Goal: Transaction & Acquisition: Book appointment/travel/reservation

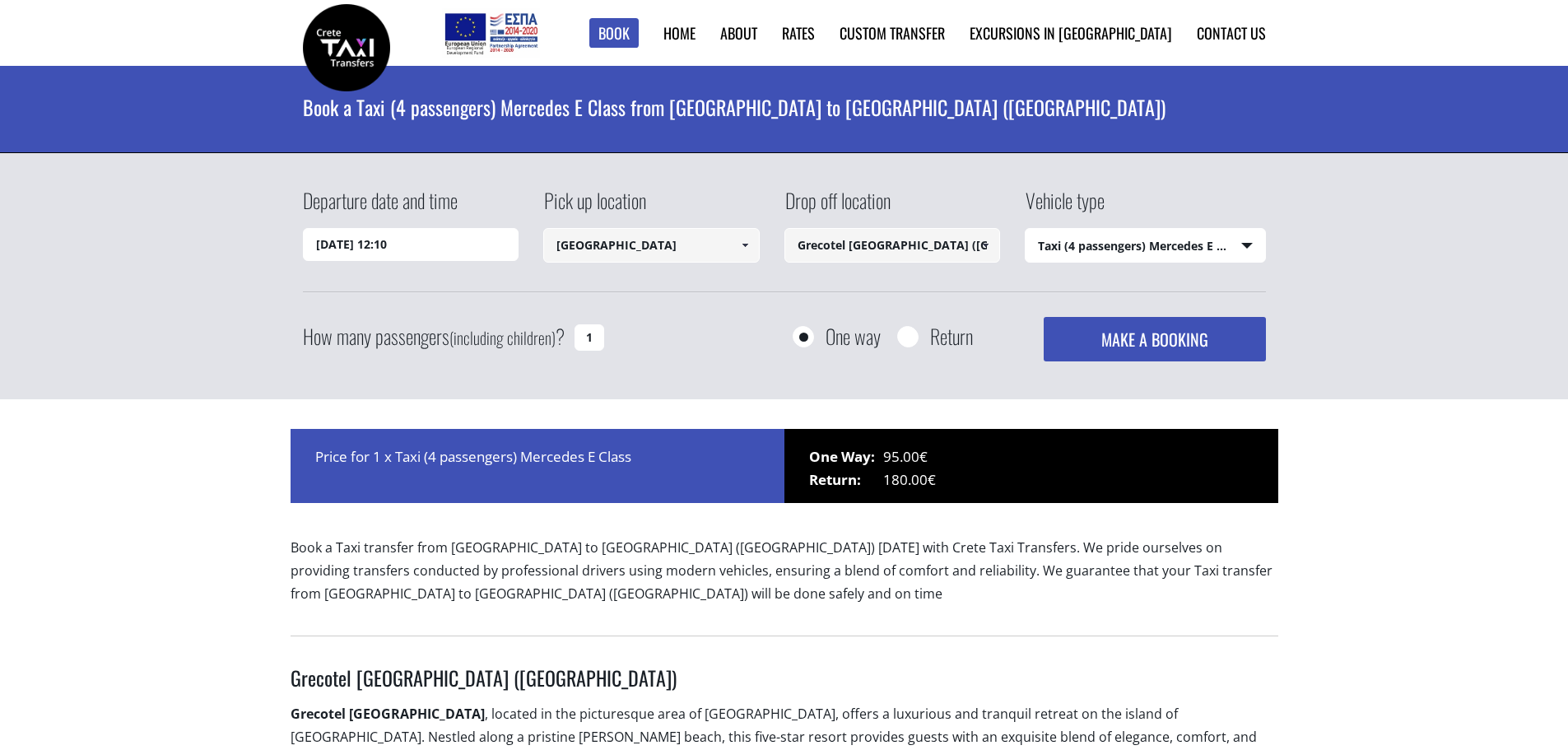
select select "540"
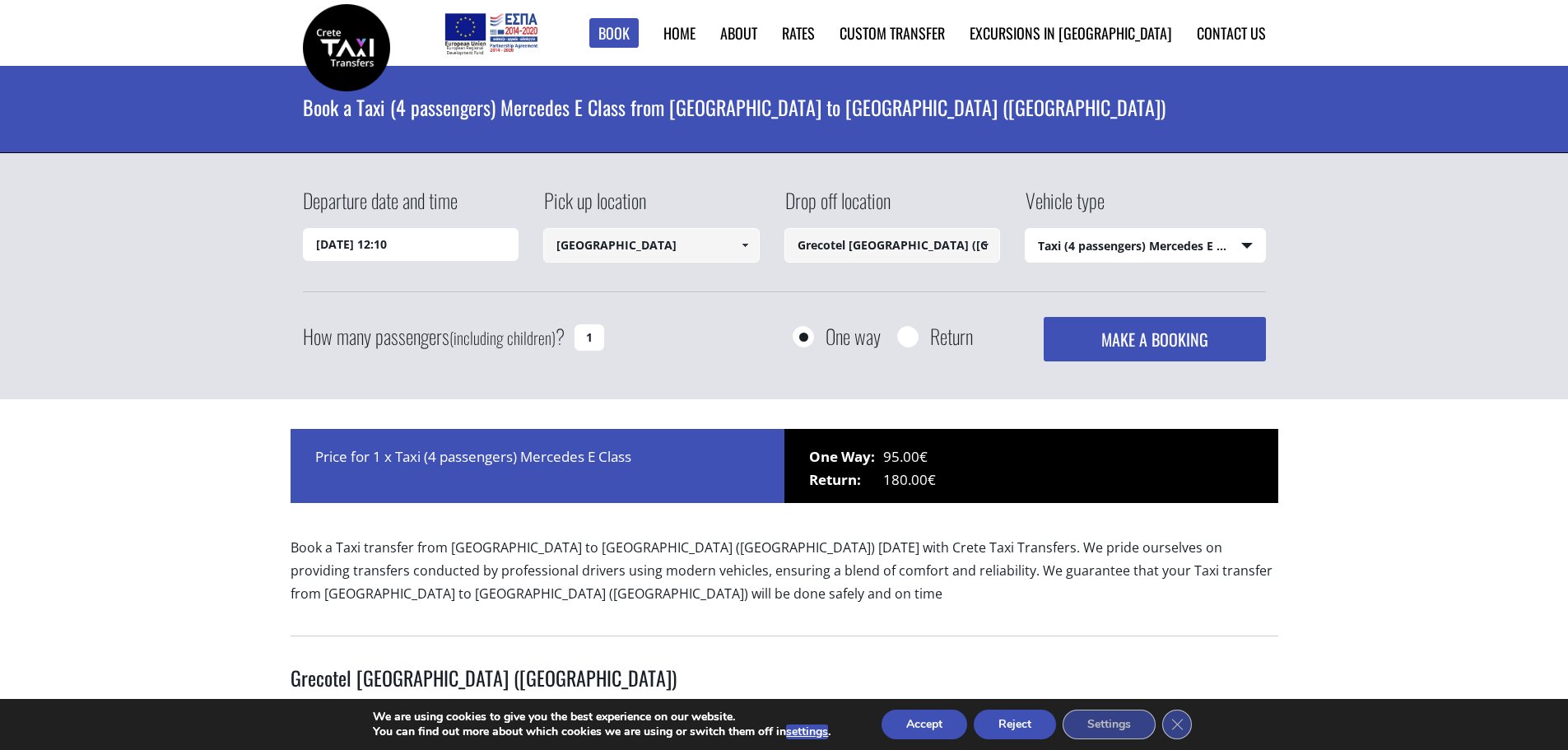
click at [378, 245] on input "06/10/2025 12:10" at bounding box center [411, 244] width 217 height 33
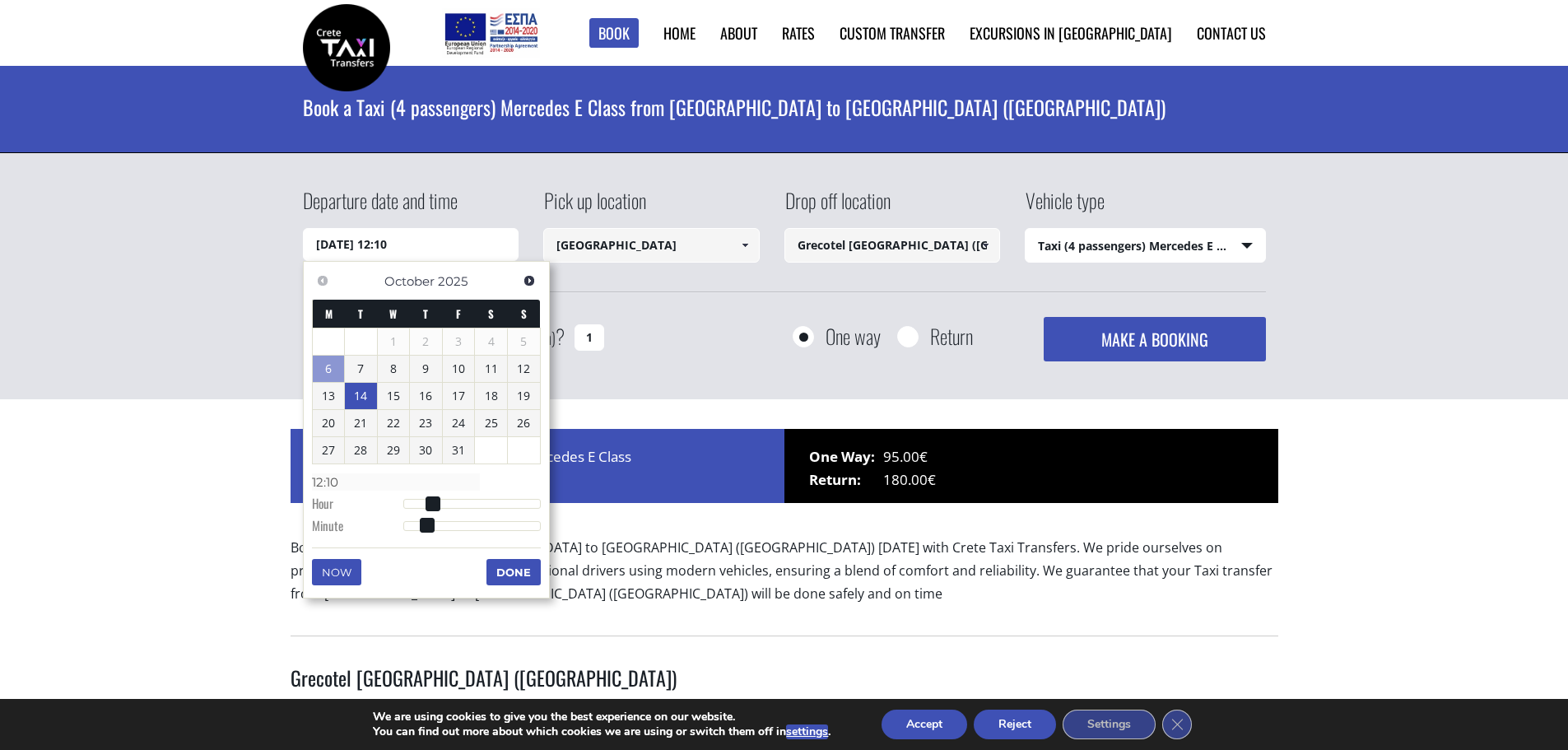
click at [359, 400] on link "14" at bounding box center [361, 396] width 32 height 27
type input "14/10/2025 00:00"
click at [1347, 251] on div "Departure date and time 14/10/2025 00:00 Pick up location Chania airport Select…" at bounding box center [784, 277] width 1568 height 247
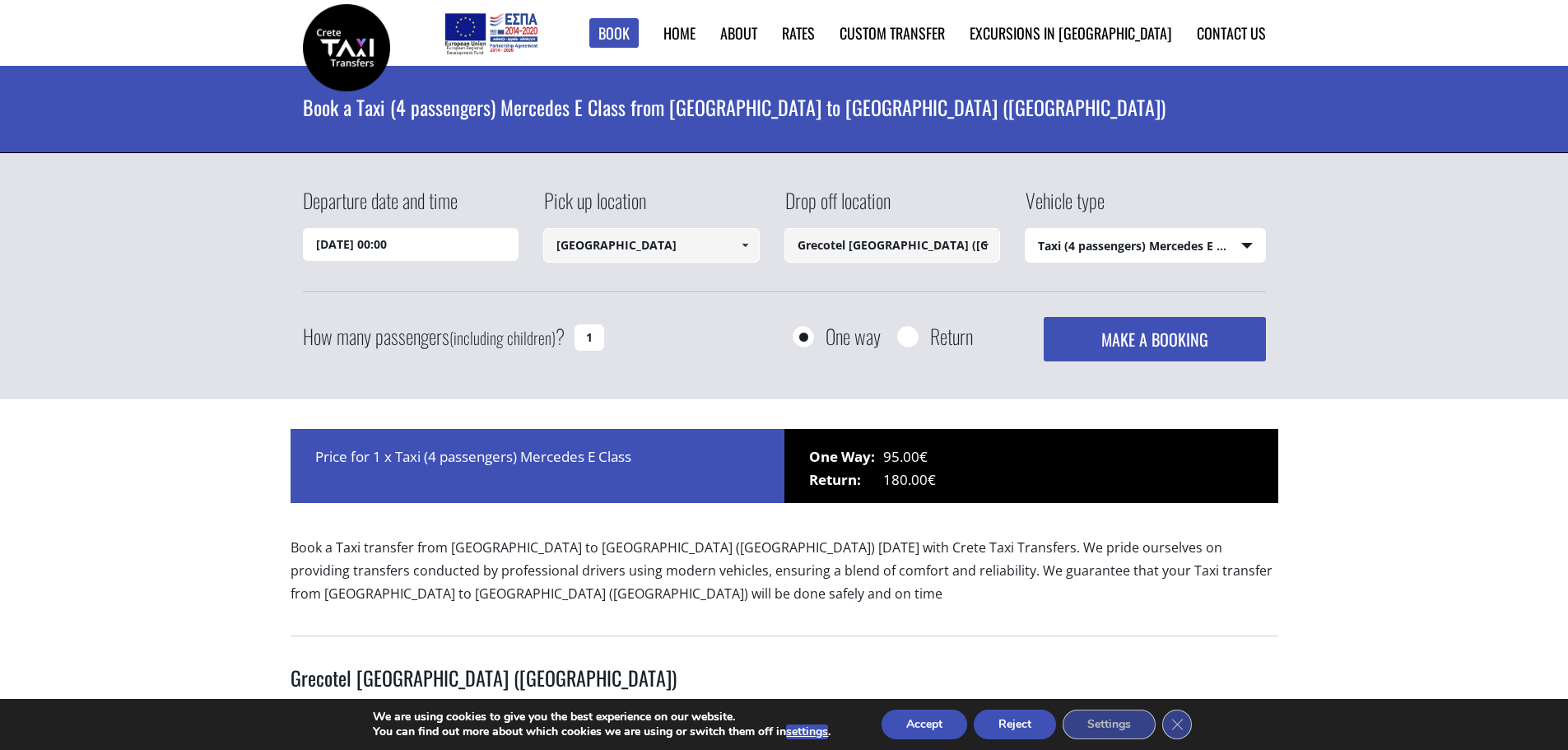
click at [595, 342] on input "1" at bounding box center [589, 337] width 30 height 27
type input "3"
click at [1131, 333] on button "MAKE A BOOKING" at bounding box center [1154, 339] width 222 height 45
click at [367, 248] on input "14/10/2025 00:00" at bounding box center [411, 244] width 217 height 33
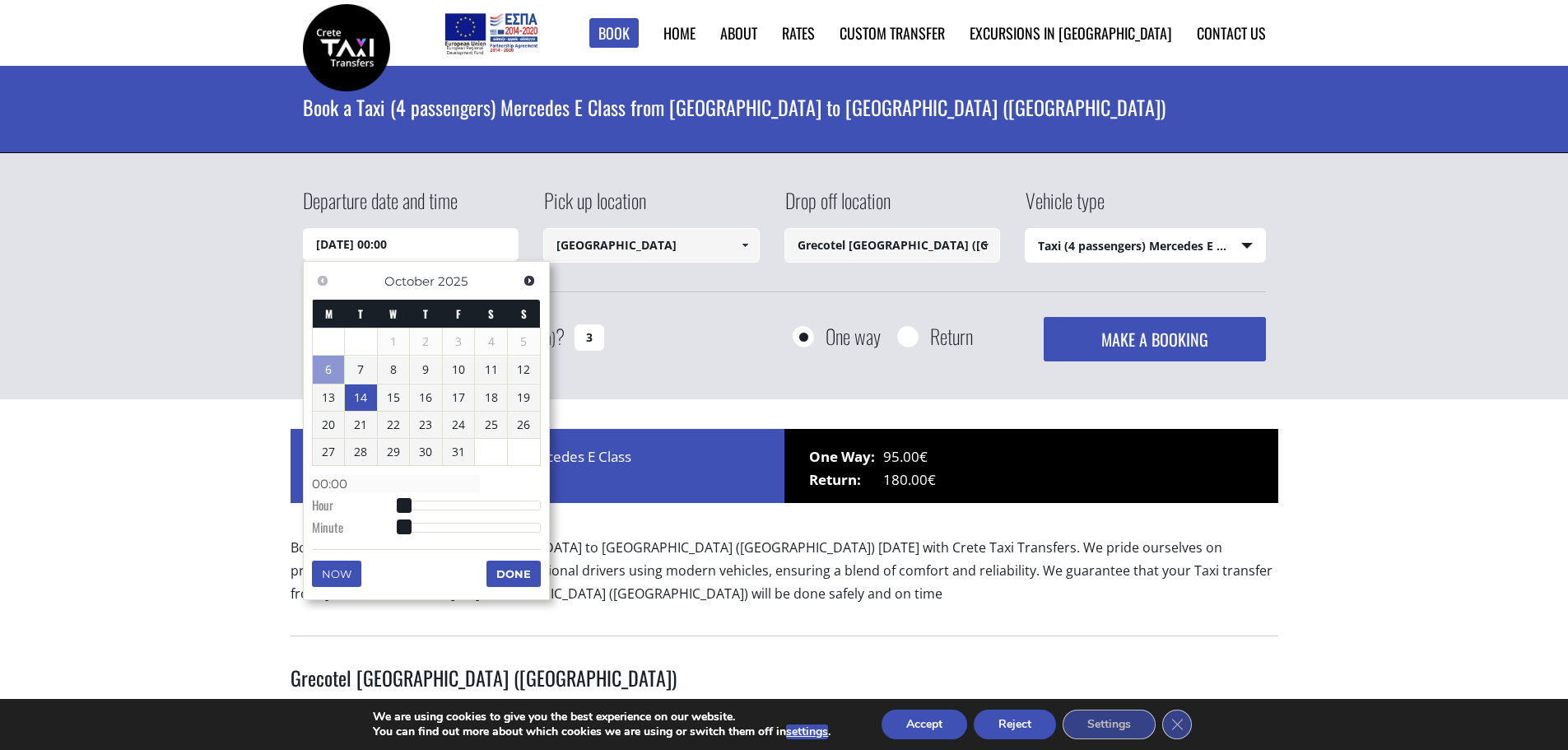
type input "14/10/2025 01:00"
type input "01:00"
type input "14/10/2025 02:00"
type input "02:00"
type input "14/10/2025 03:00"
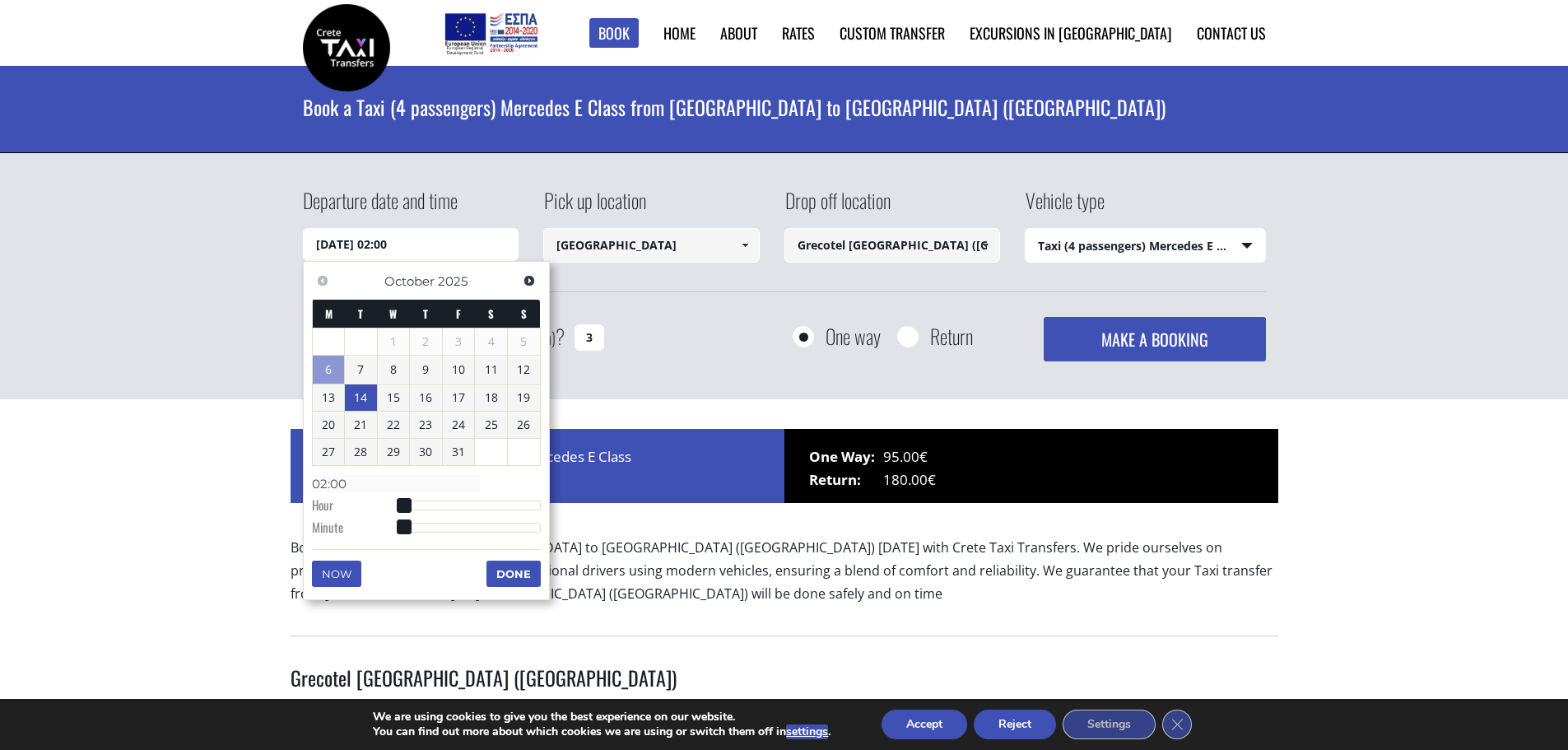
type input "03:00"
type input "14/10/2025 05:00"
type input "05:00"
type input "14/10/2025 06:00"
type input "06:00"
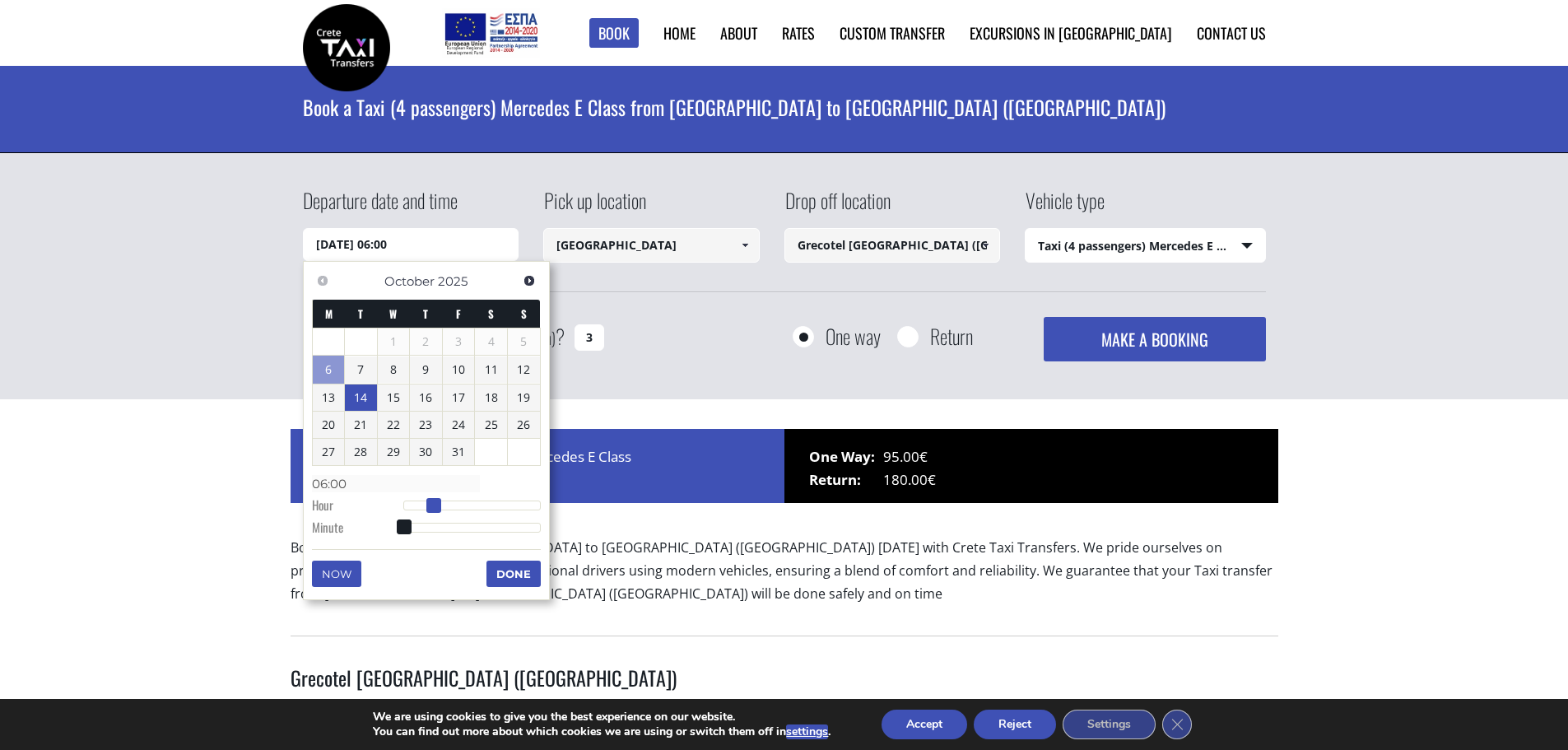
type input "14/10/2025 07:00"
type input "07:00"
type input "14/10/2025 08:00"
type input "08:00"
type input "14/10/2025 09:00"
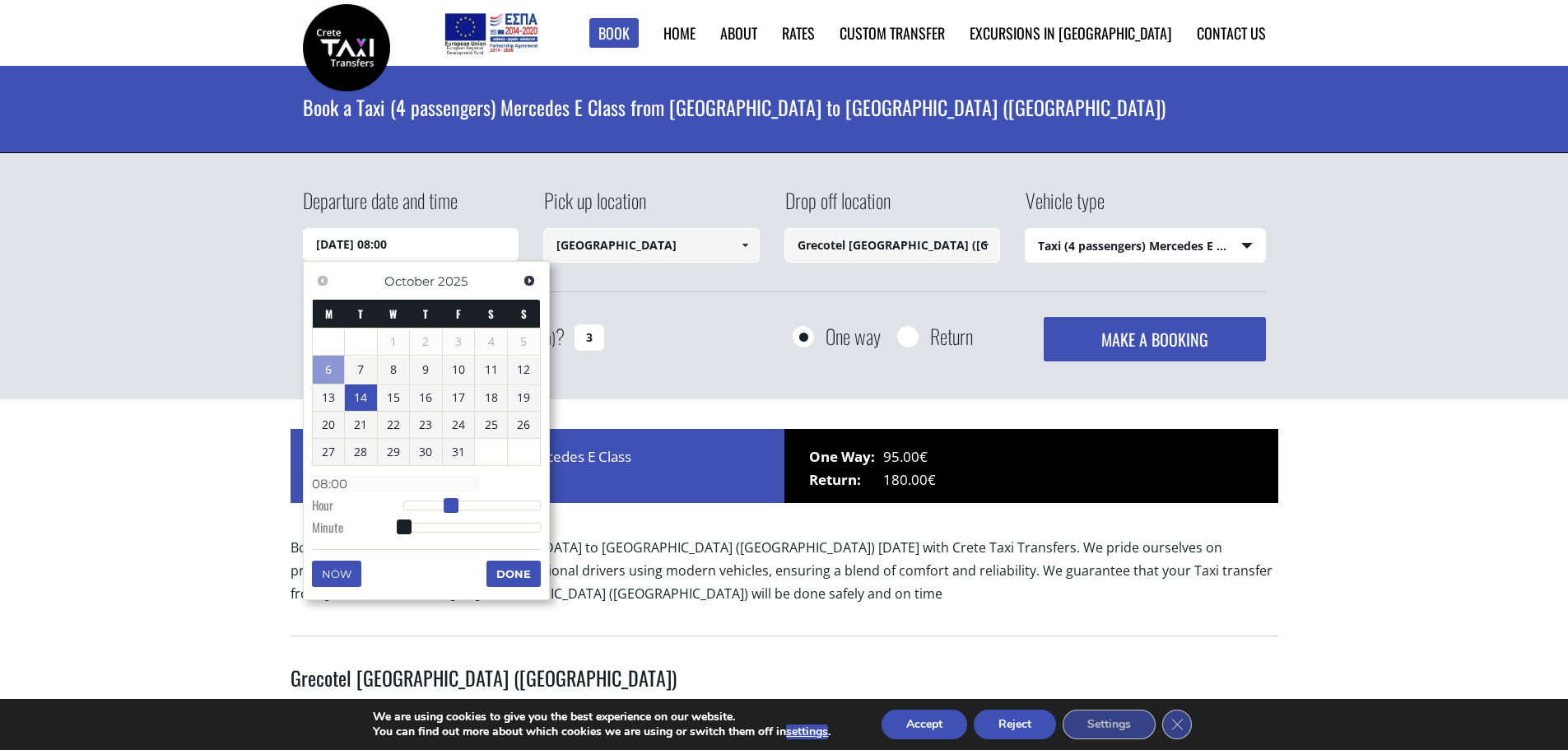
type input "09:00"
type input "14/10/2025 10:00"
type input "10:00"
type input "14/10/2025 11:00"
type input "11:00"
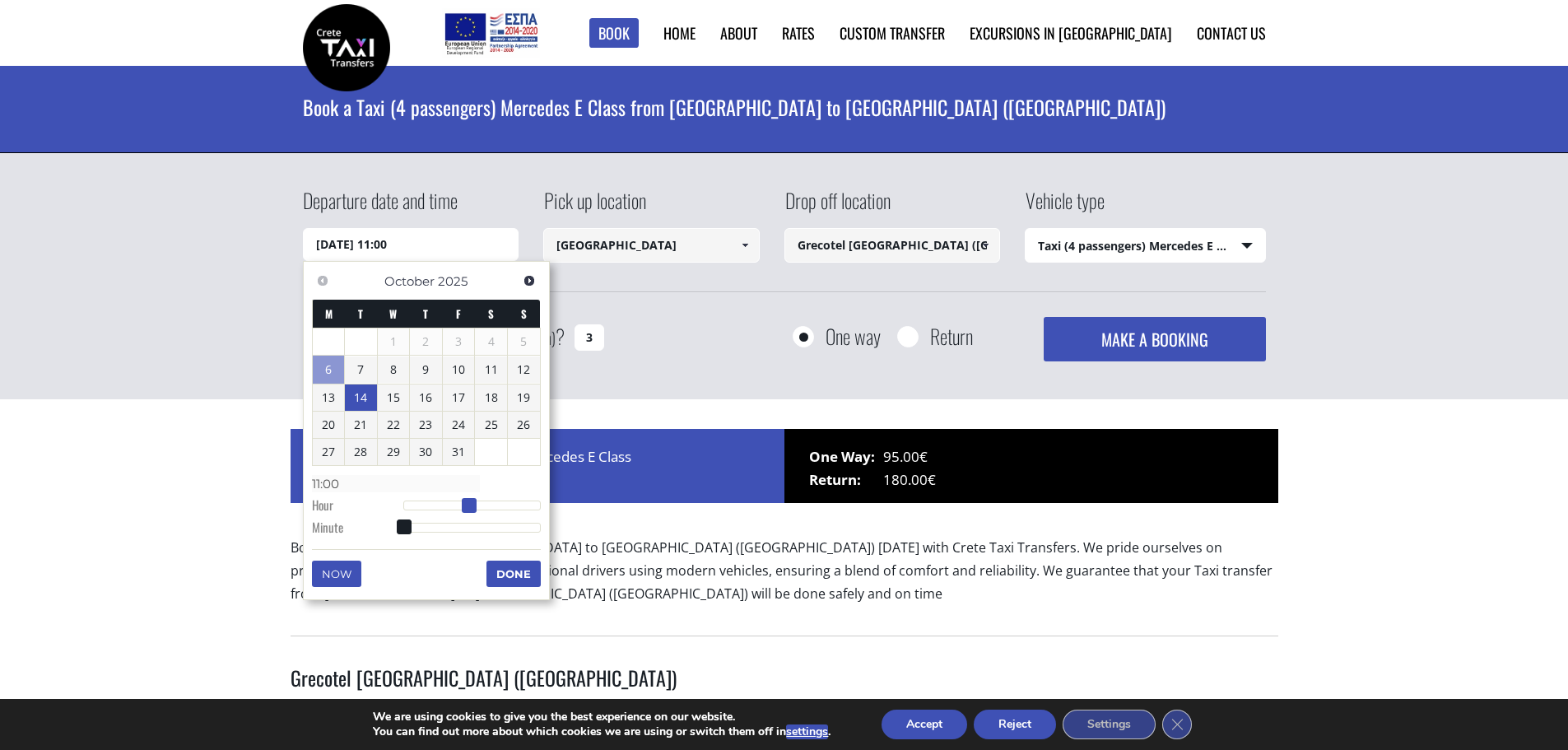
type input "14/10/2025 12:00"
type input "12:00"
type input "14/10/2025 13:00"
type input "13:00"
type input "14/10/2025 14:00"
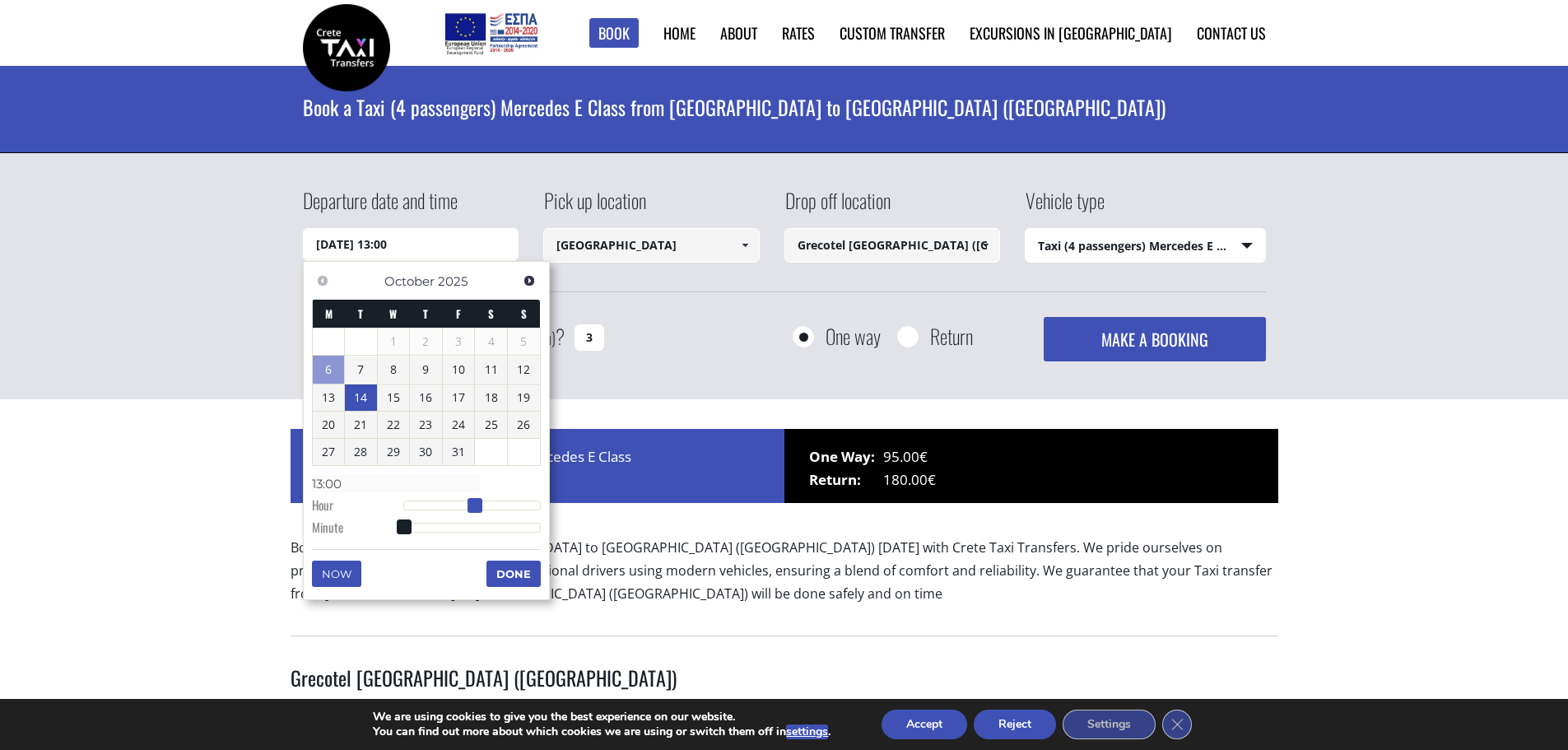
type input "14:00"
type input "14/10/2025 15:00"
type input "15:00"
type input "14/10/2025 16:00"
type input "16:00"
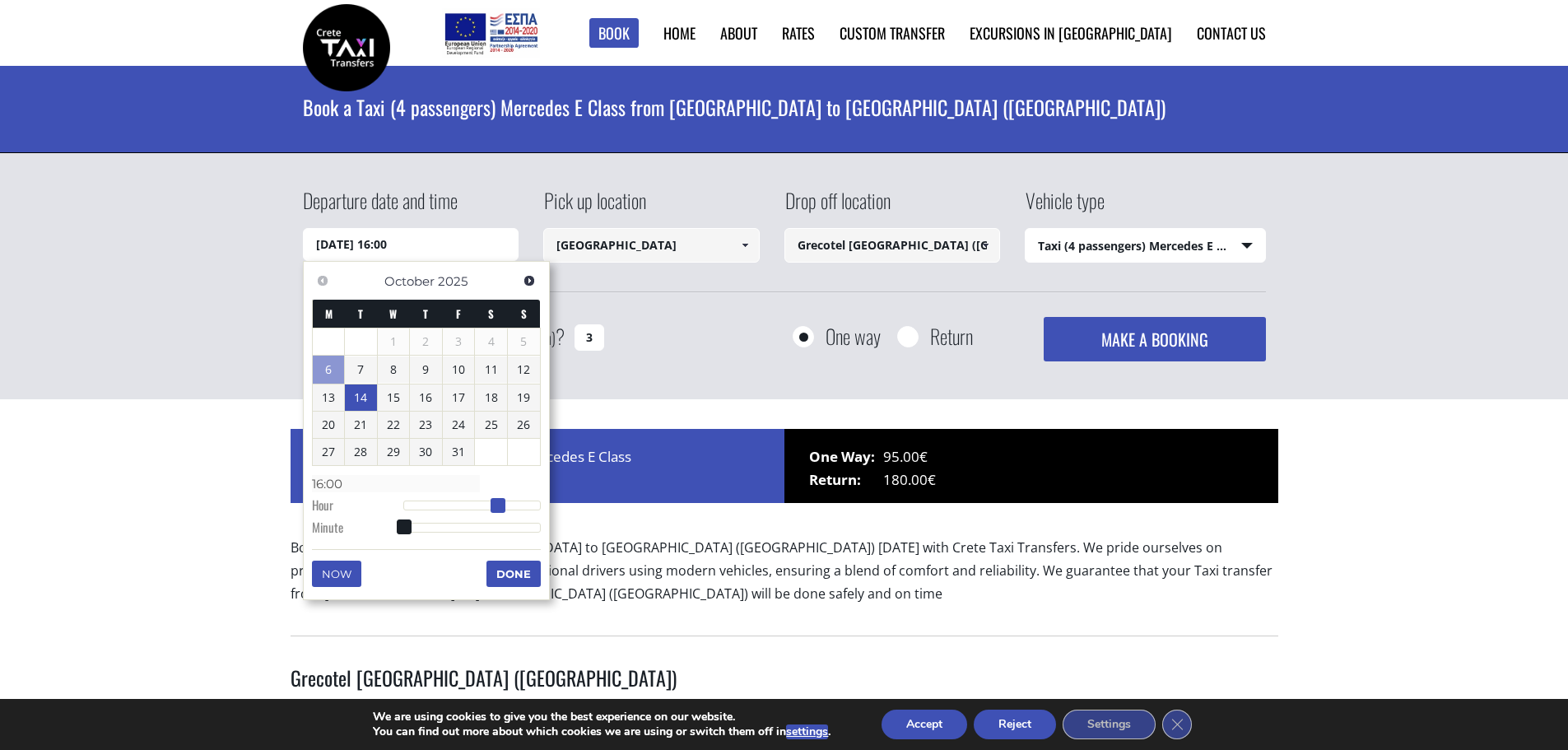
type input "14/10/2025 17:00"
type input "17:00"
type input "14/10/2025 18:00"
type input "18:00"
type input "14/10/2025 19:00"
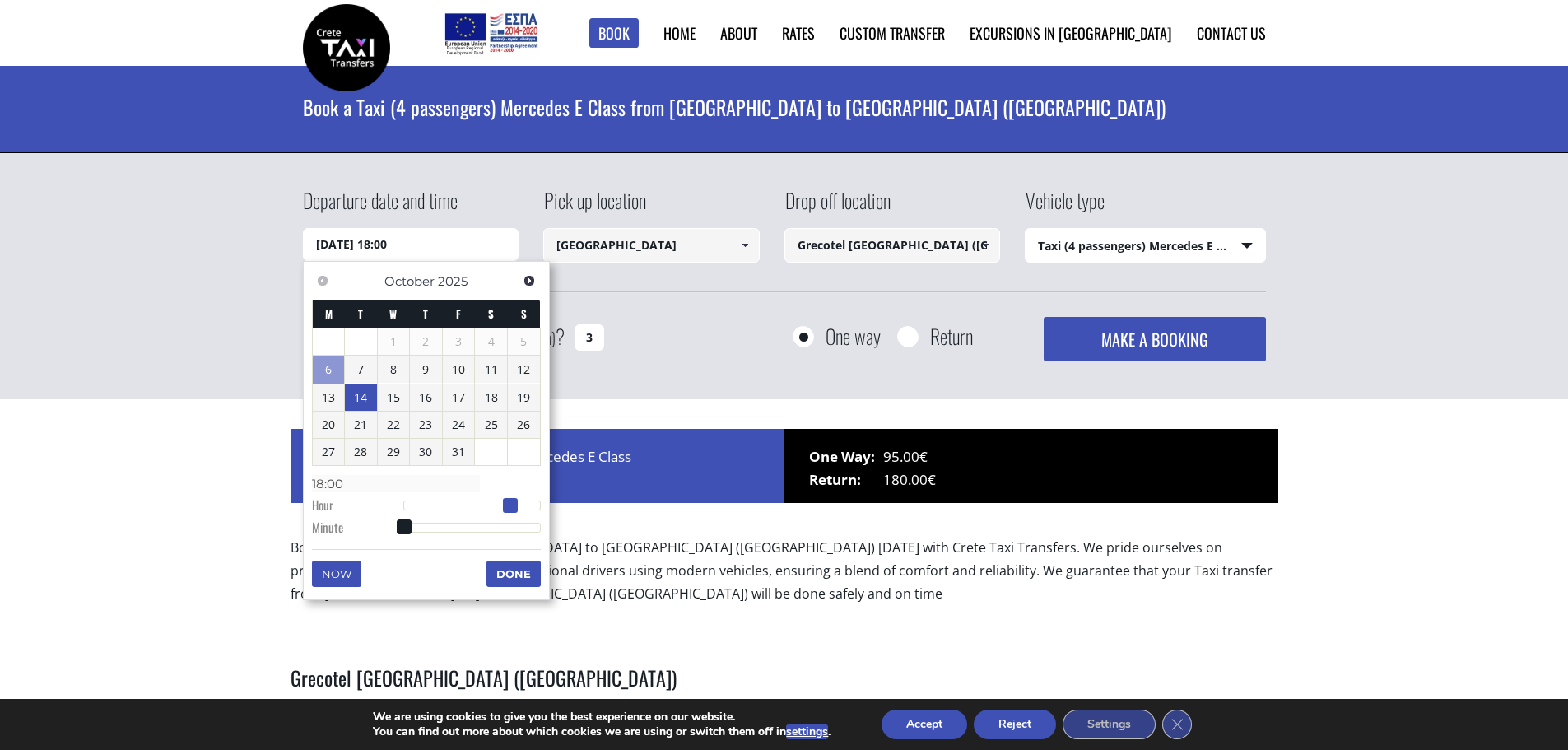
type input "19:00"
type input "14/10/2025 20:00"
type input "20:00"
drag, startPoint x: 407, startPoint y: 506, endPoint x: 526, endPoint y: 505, distance: 119.0
click at [526, 505] on span at bounding box center [522, 504] width 15 height 15
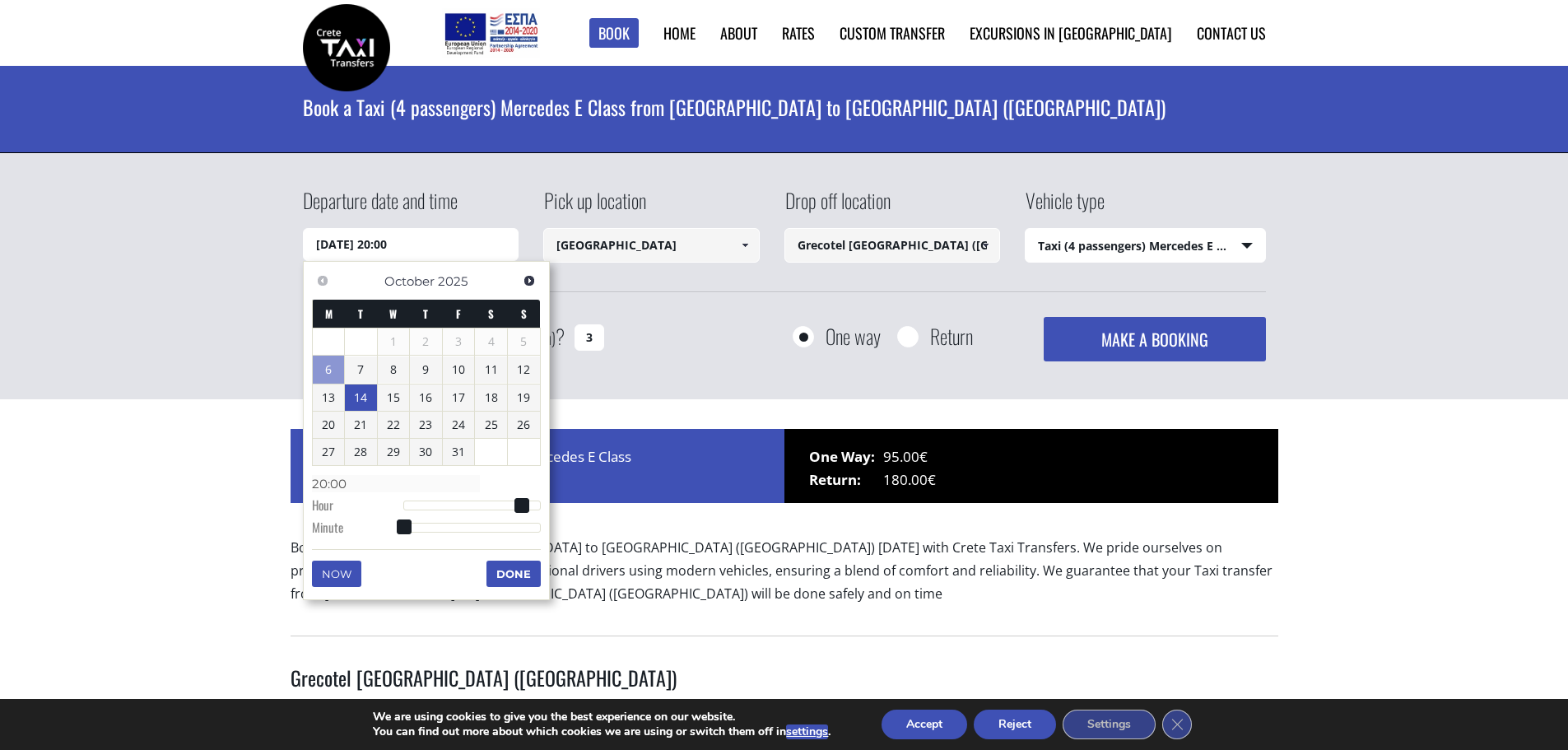
click at [516, 572] on button "Done" at bounding box center [513, 574] width 54 height 27
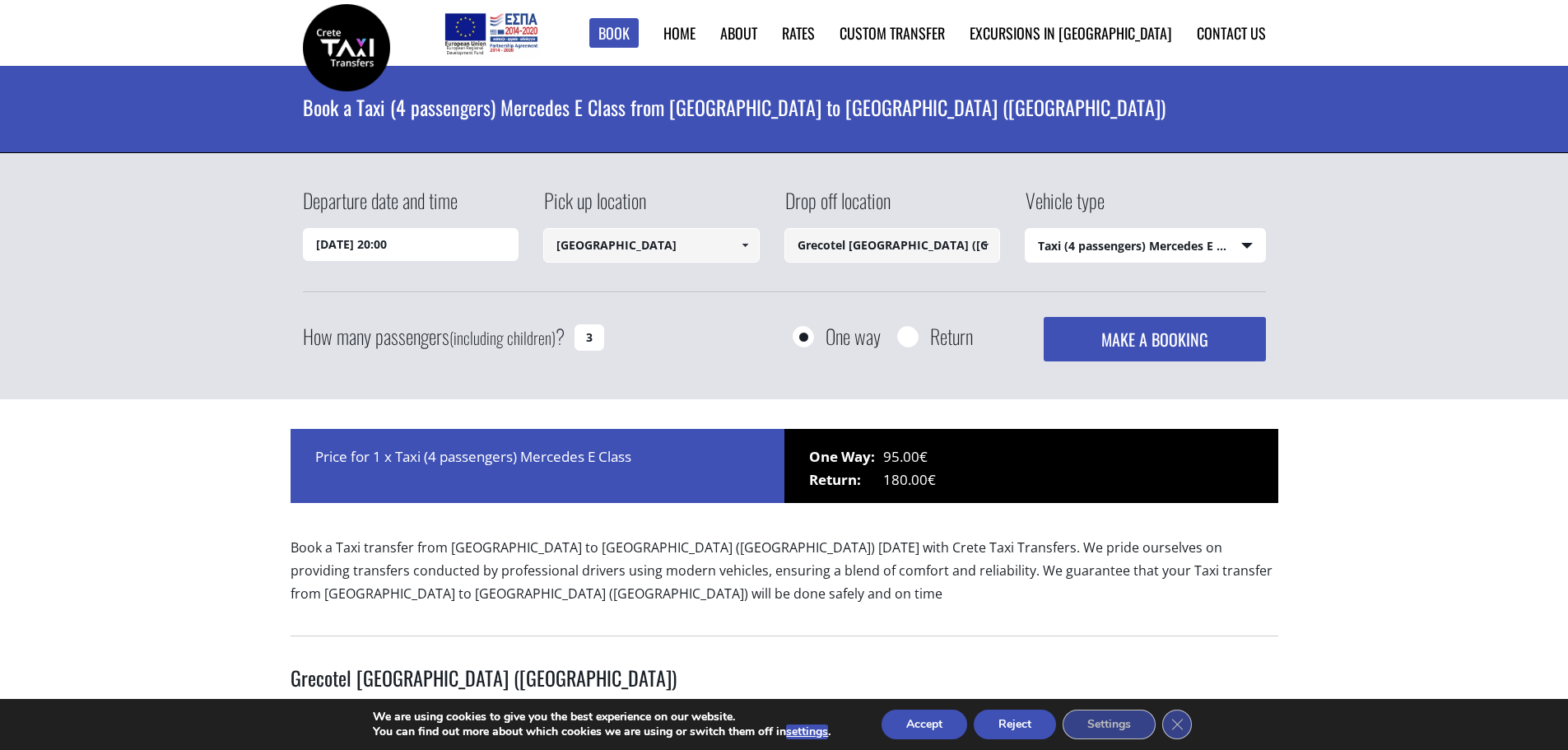
click at [906, 332] on input "Return" at bounding box center [908, 338] width 21 height 21
radio input "true"
type input "Grecotel [GEOGRAPHIC_DATA] ([GEOGRAPHIC_DATA])"
type input "[GEOGRAPHIC_DATA]"
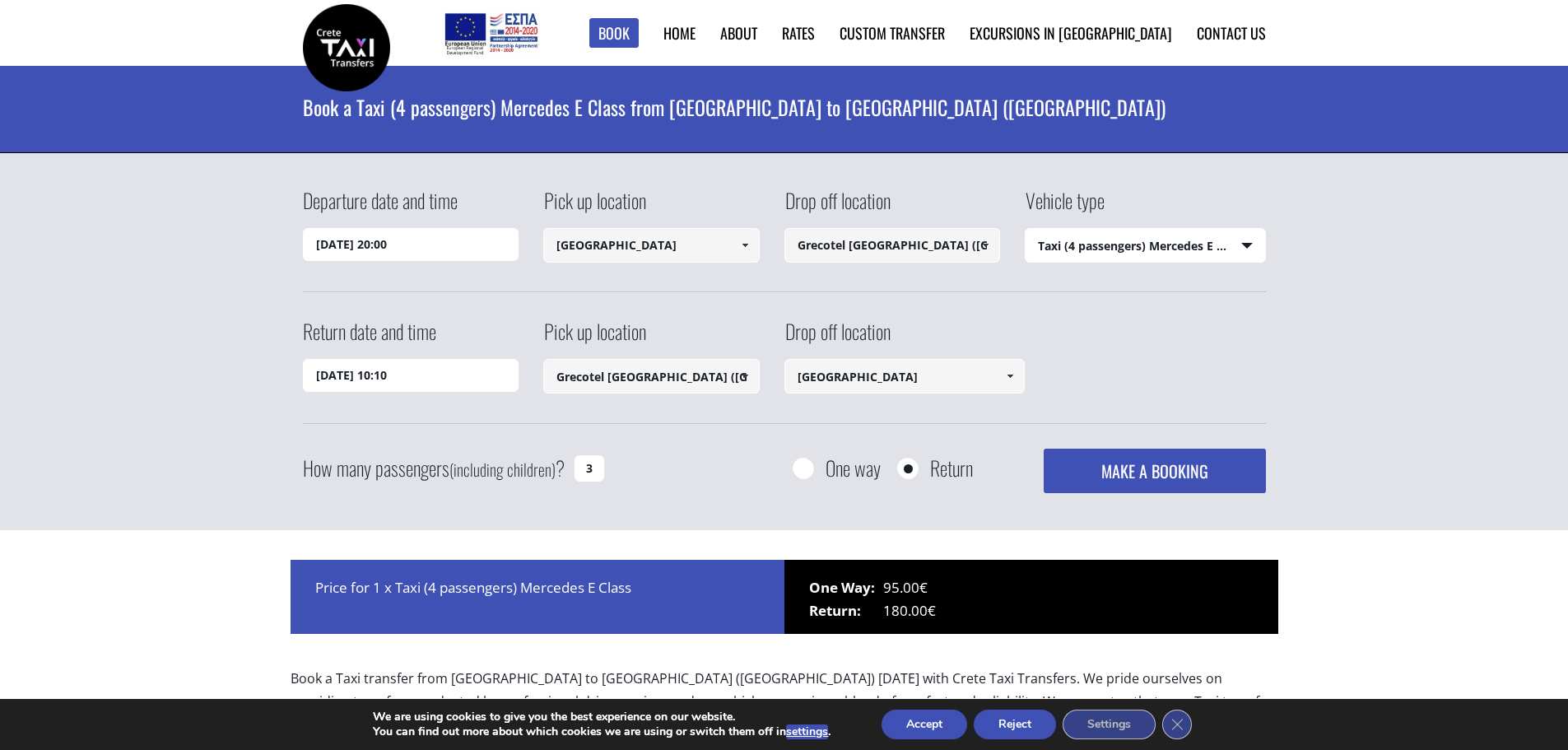
click at [355, 376] on input "07/10/2025 10:10" at bounding box center [411, 375] width 217 height 33
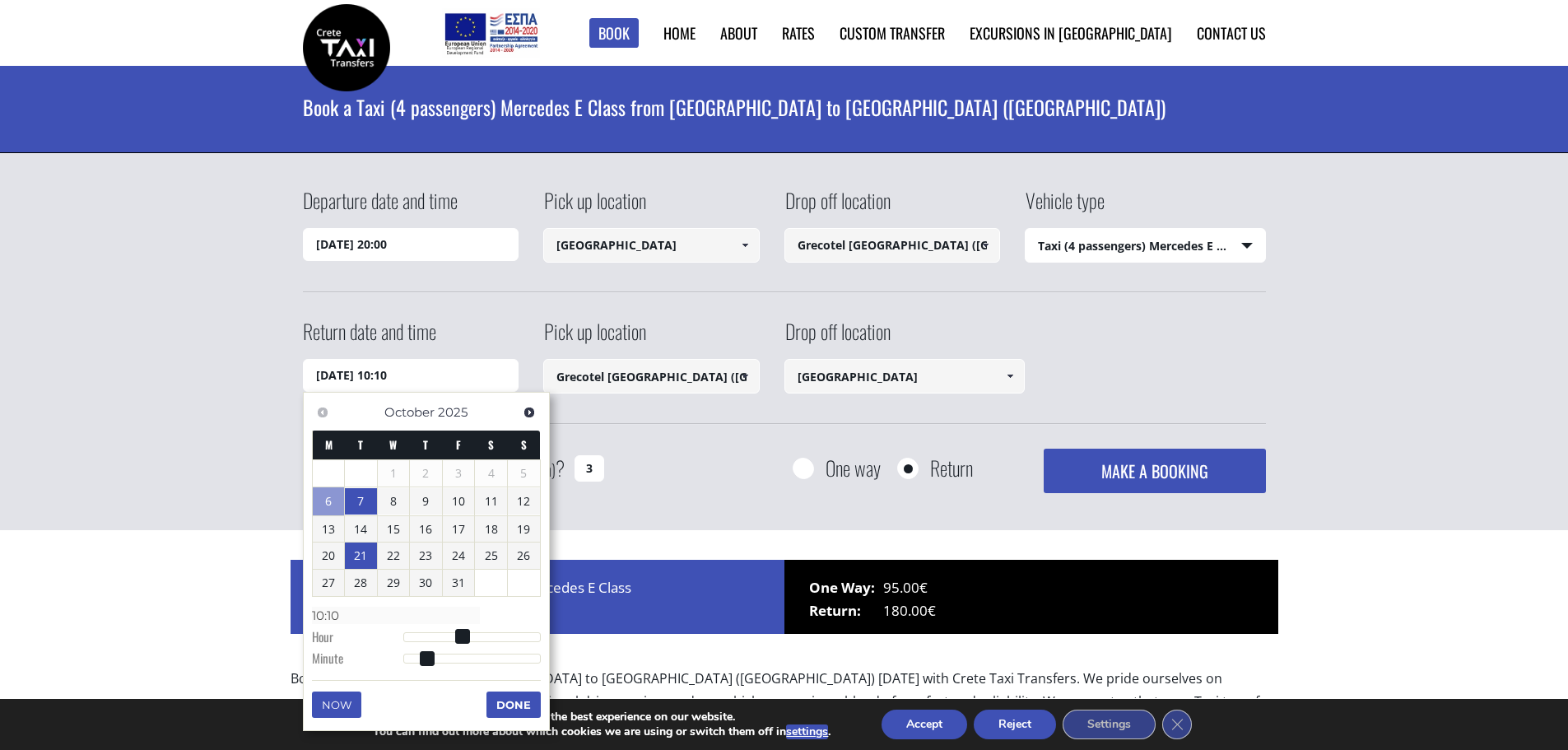
click at [360, 552] on link "21" at bounding box center [361, 555] width 32 height 27
type input "21/10/2025 11:10"
type input "11:10"
type input "21/10/2025 12:10"
type input "12:10"
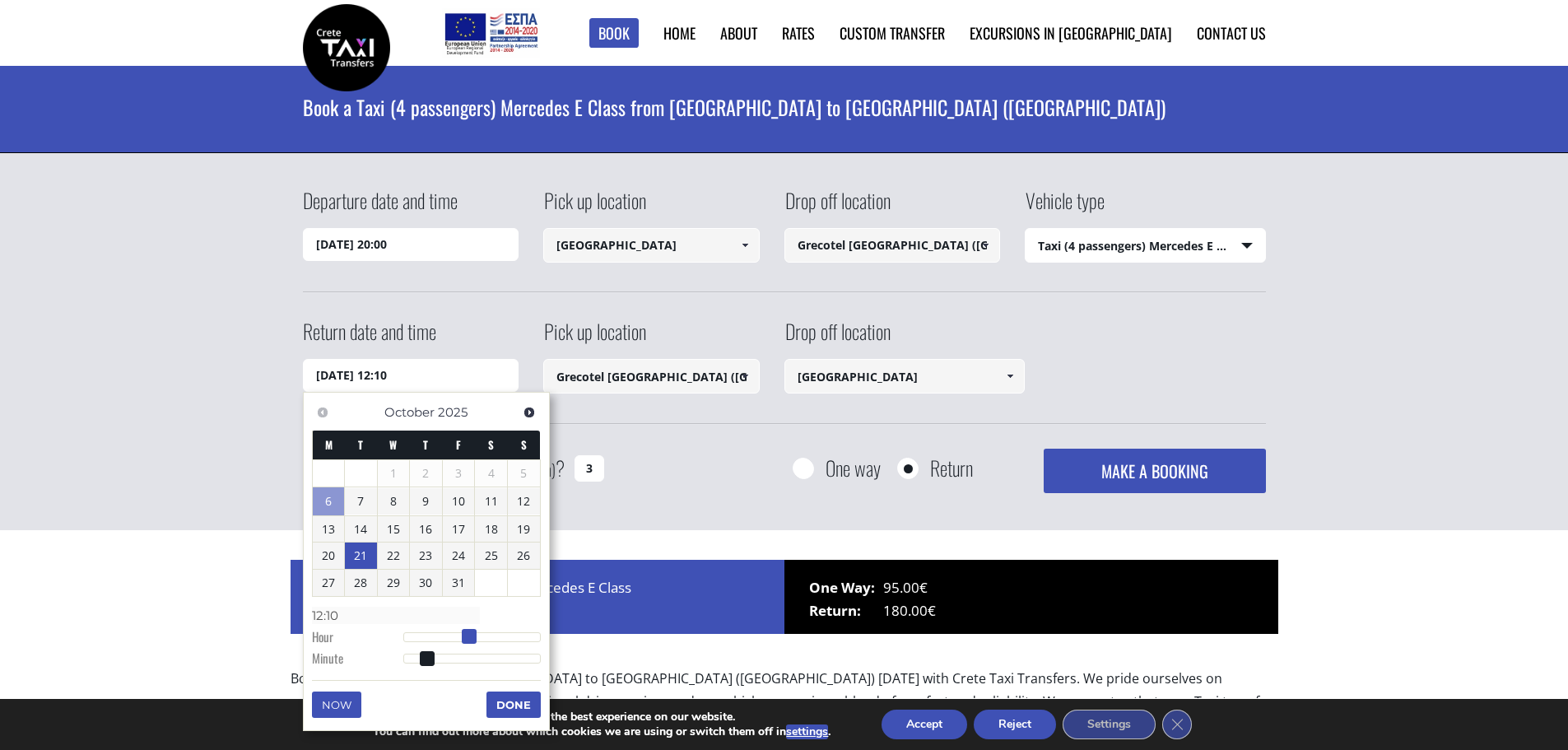
type input "21/10/2025 13:10"
type input "13:10"
type input "21/10/2025 14:10"
type input "14:10"
type input "21/10/2025 15:10"
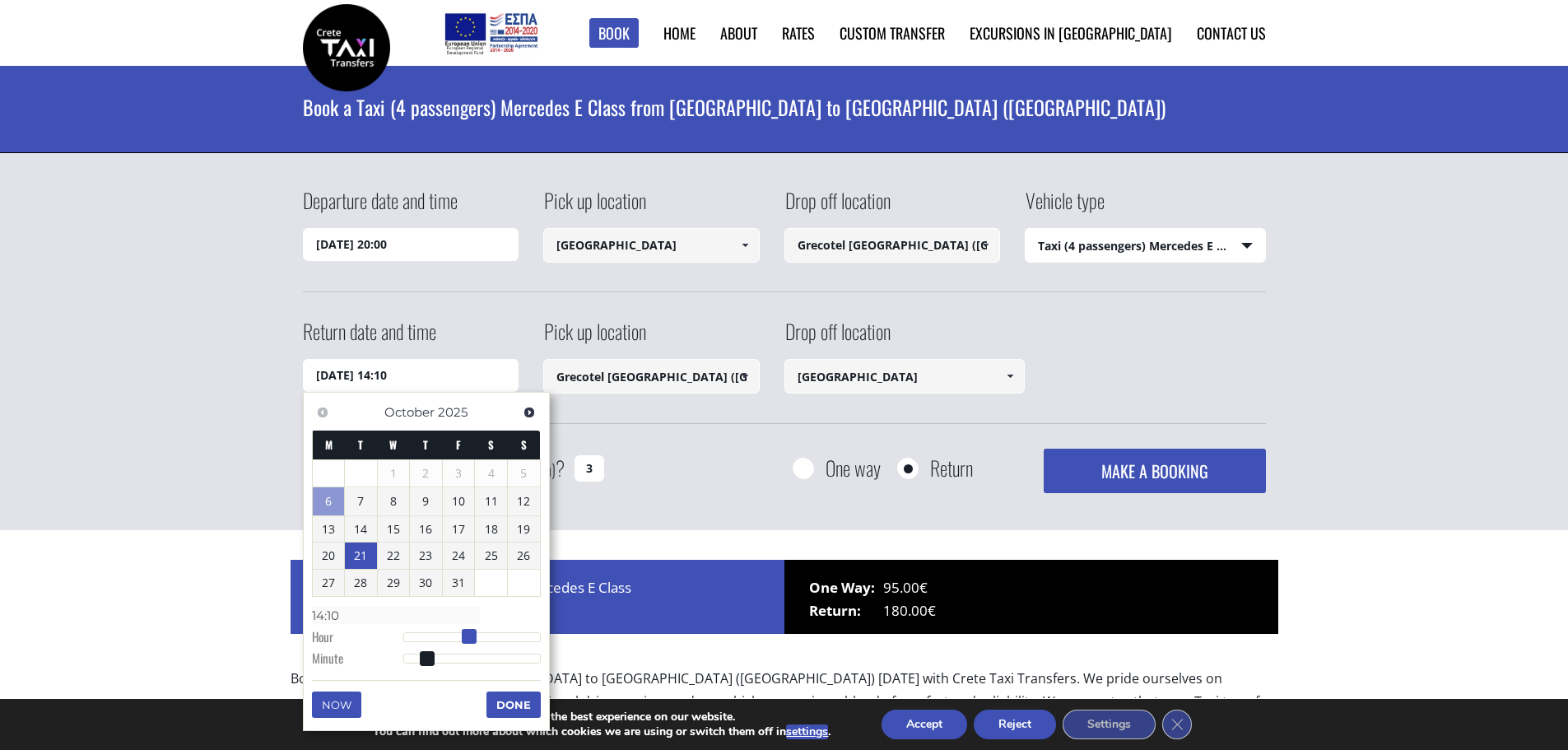
type input "15:10"
type input "21/10/2025 16:10"
type input "16:10"
type input "21/10/2025 17:10"
type input "17:10"
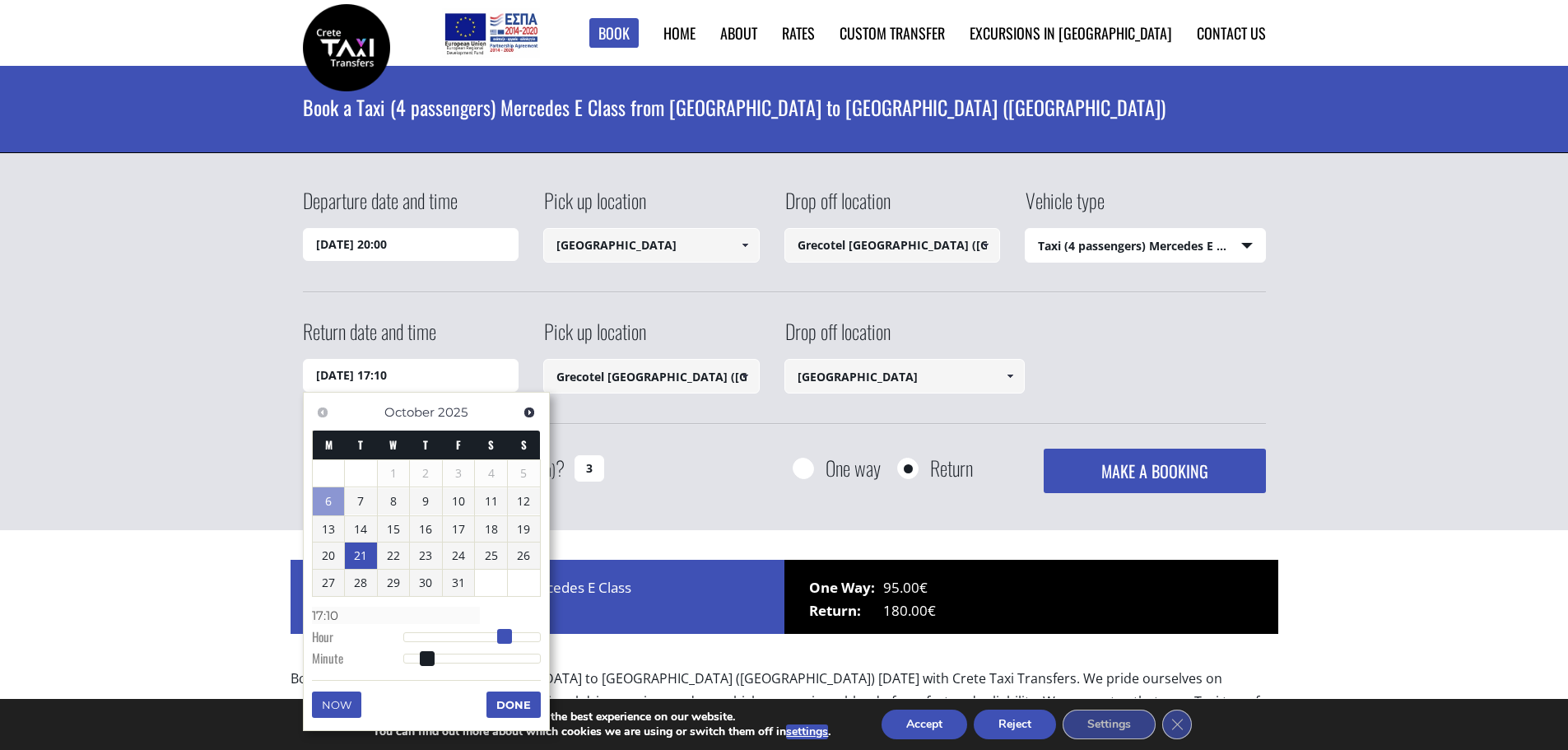
type input "21/10/2025 18:10"
type input "18:10"
type input "21/10/2025 19:10"
type input "19:10"
type input "21/10/2025 20:10"
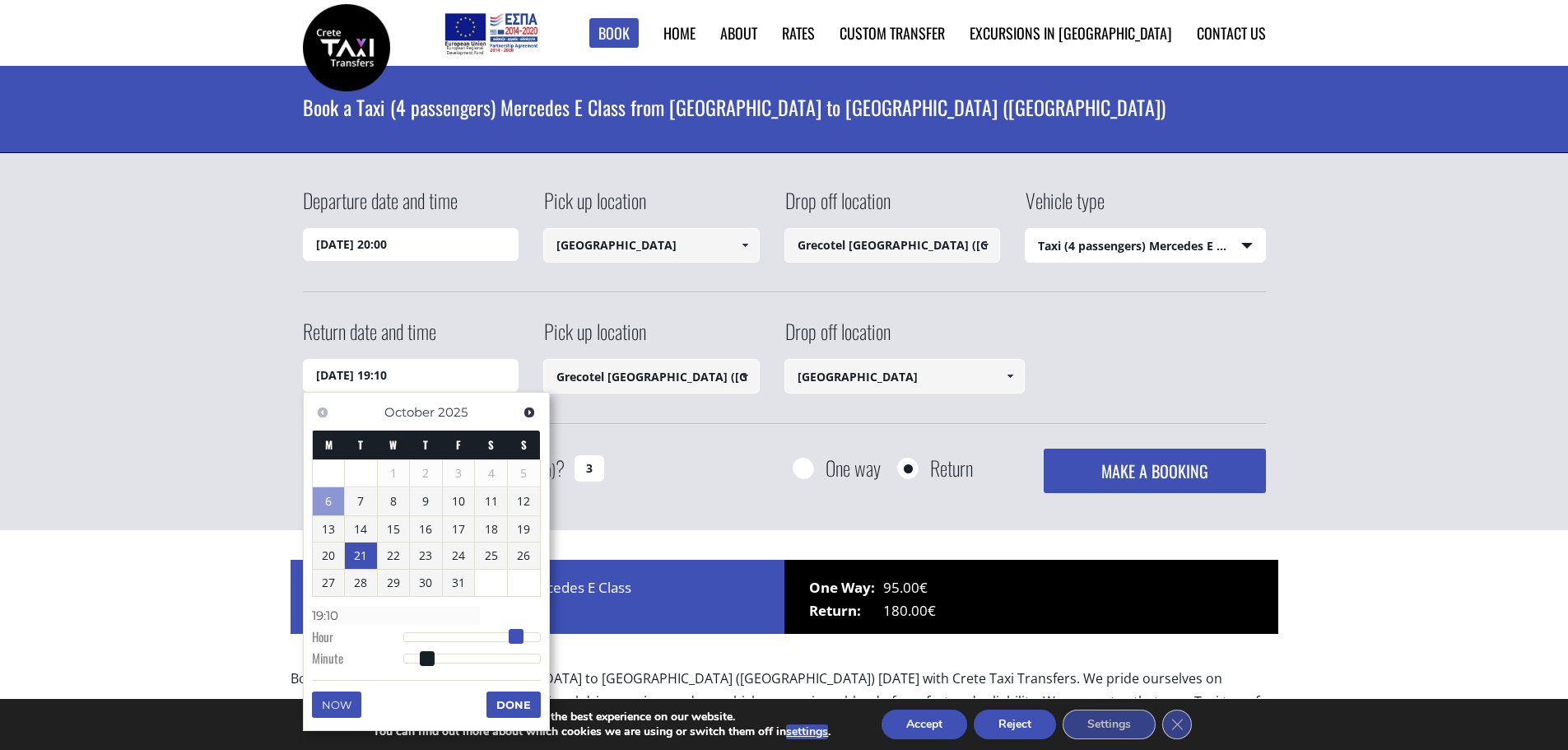
type input "20:10"
drag, startPoint x: 464, startPoint y: 637, endPoint x: 524, endPoint y: 633, distance: 60.1
click at [524, 633] on span at bounding box center [522, 635] width 15 height 15
type input "21/10/2025 19:10"
type input "19:10"
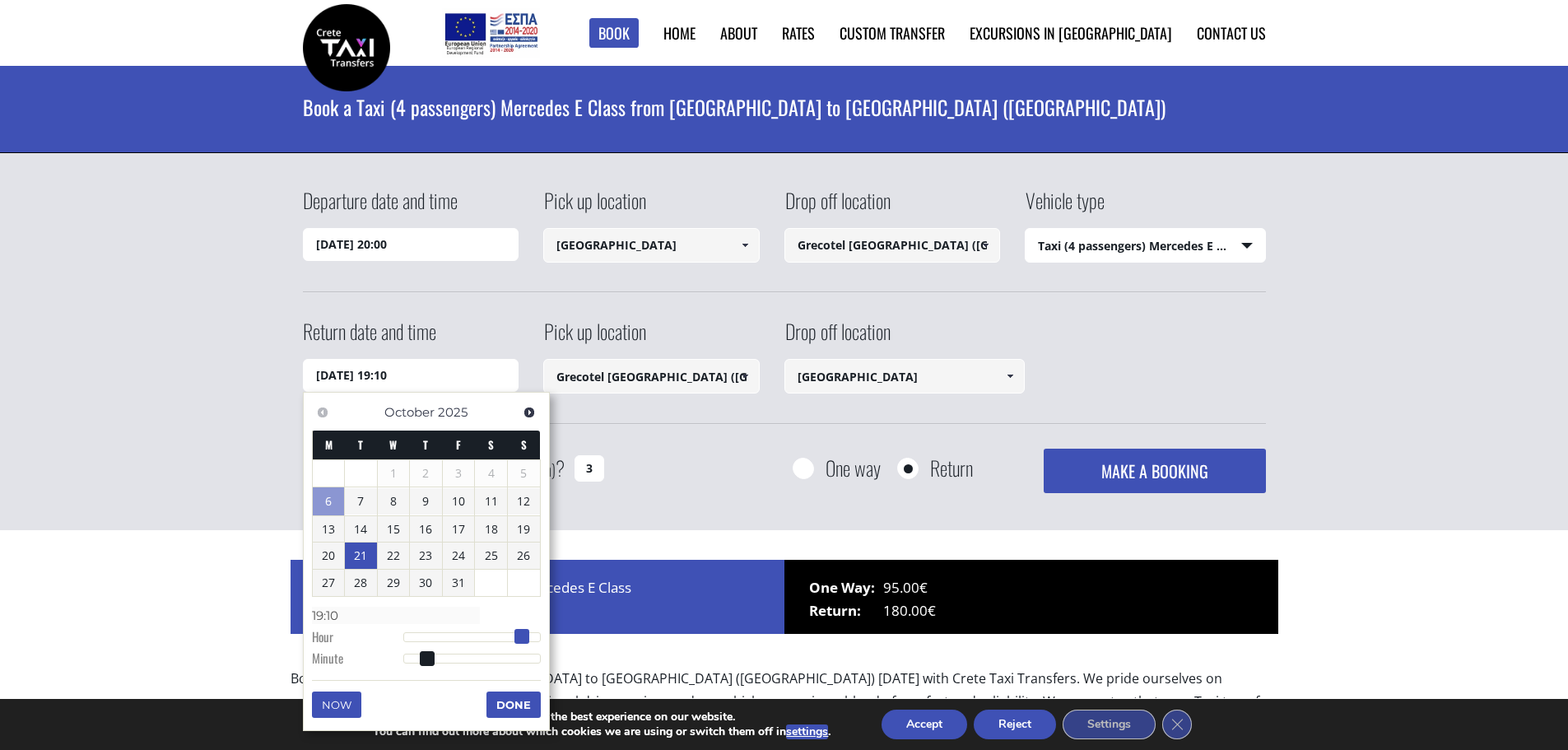
type input "21/10/2025 18:10"
type input "18:10"
type input "21/10/2025 17:10"
type input "17:10"
type input "21/10/2025 16:10"
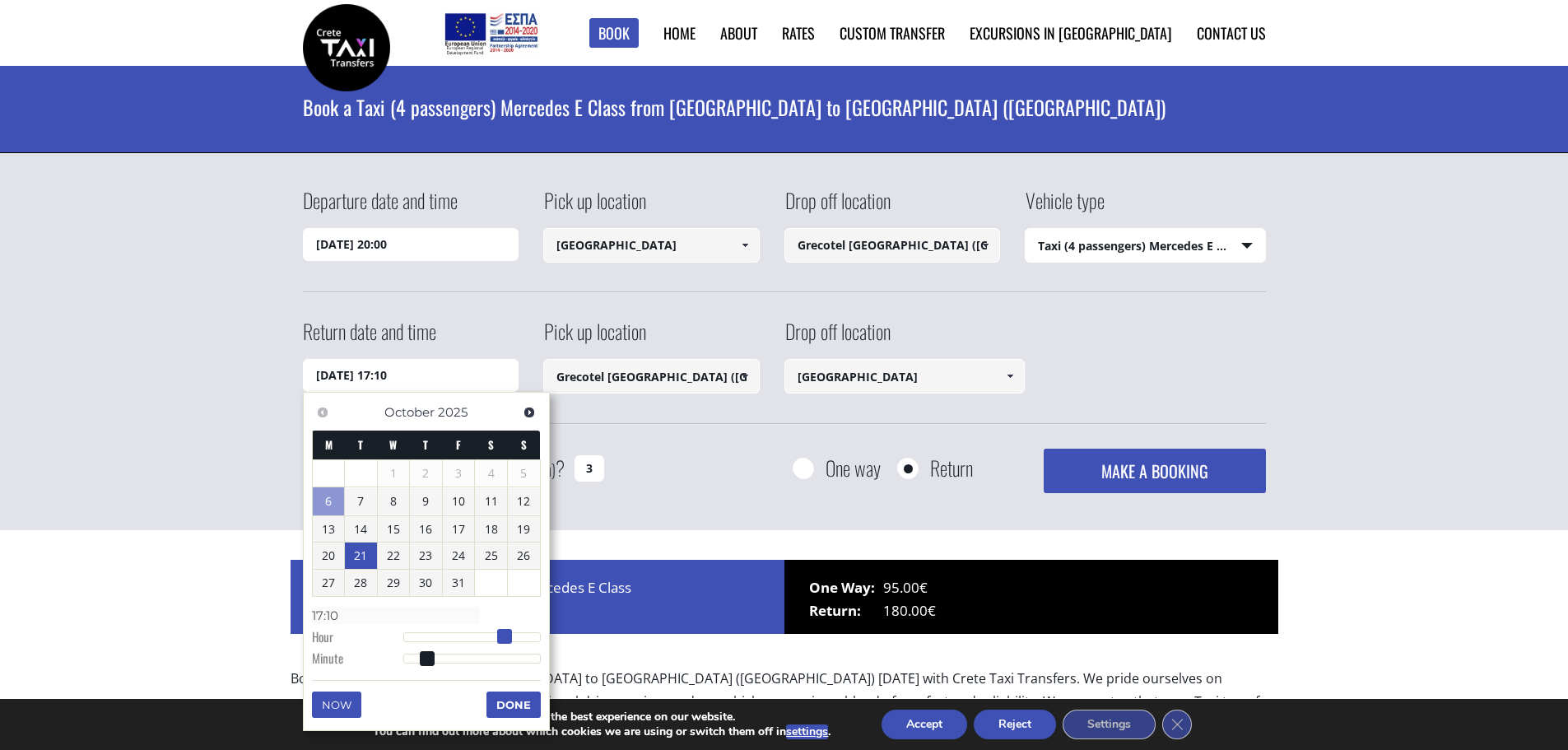
type input "16:10"
type input "21/10/2025 17:10"
type input "17:10"
type input "21/10/2025 18:10"
type input "18:10"
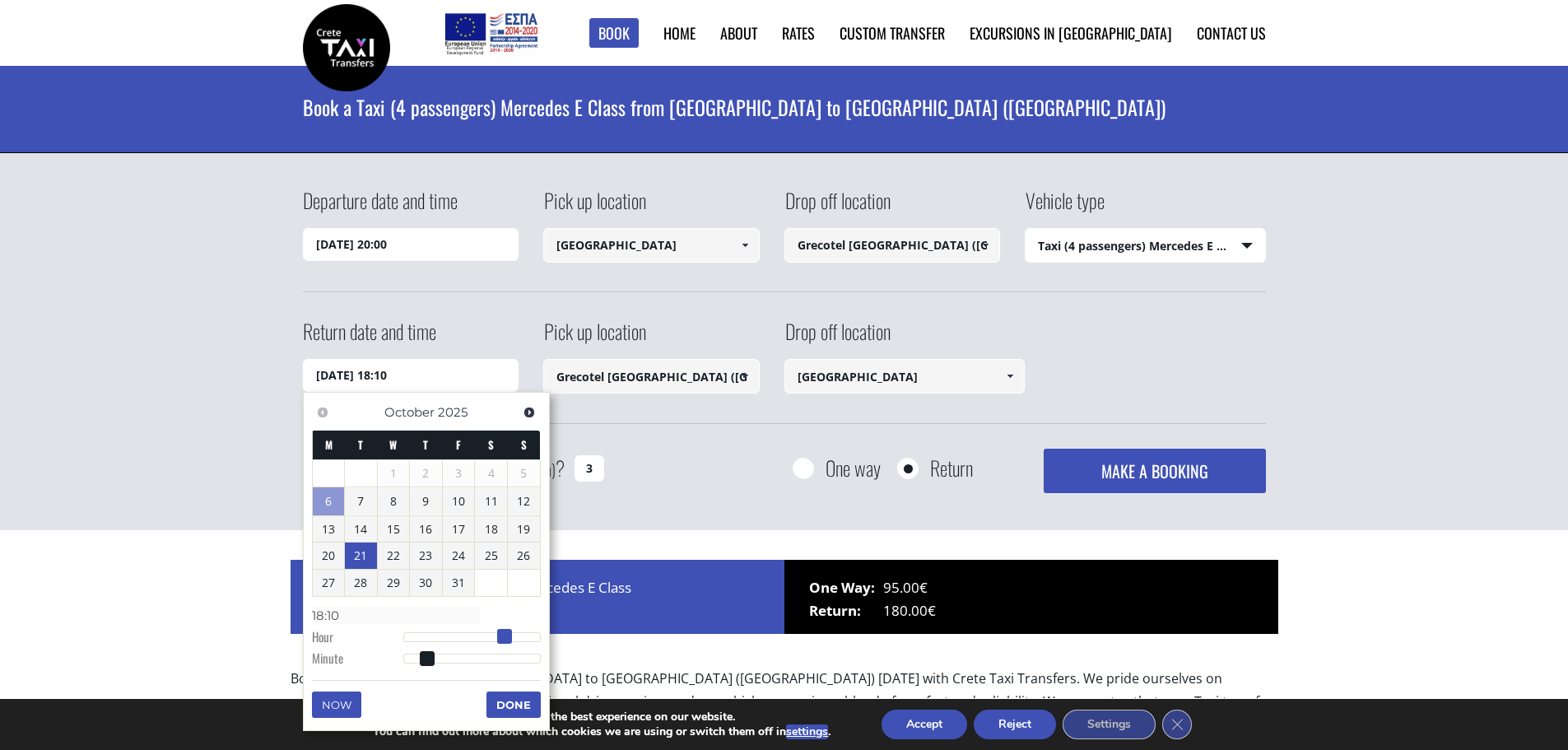
drag, startPoint x: 524, startPoint y: 640, endPoint x: 510, endPoint y: 633, distance: 15.7
click at [510, 633] on span at bounding box center [504, 635] width 15 height 15
click at [504, 638] on span at bounding box center [510, 635] width 15 height 15
type input "21/10/2025 18:09"
type input "18:09"
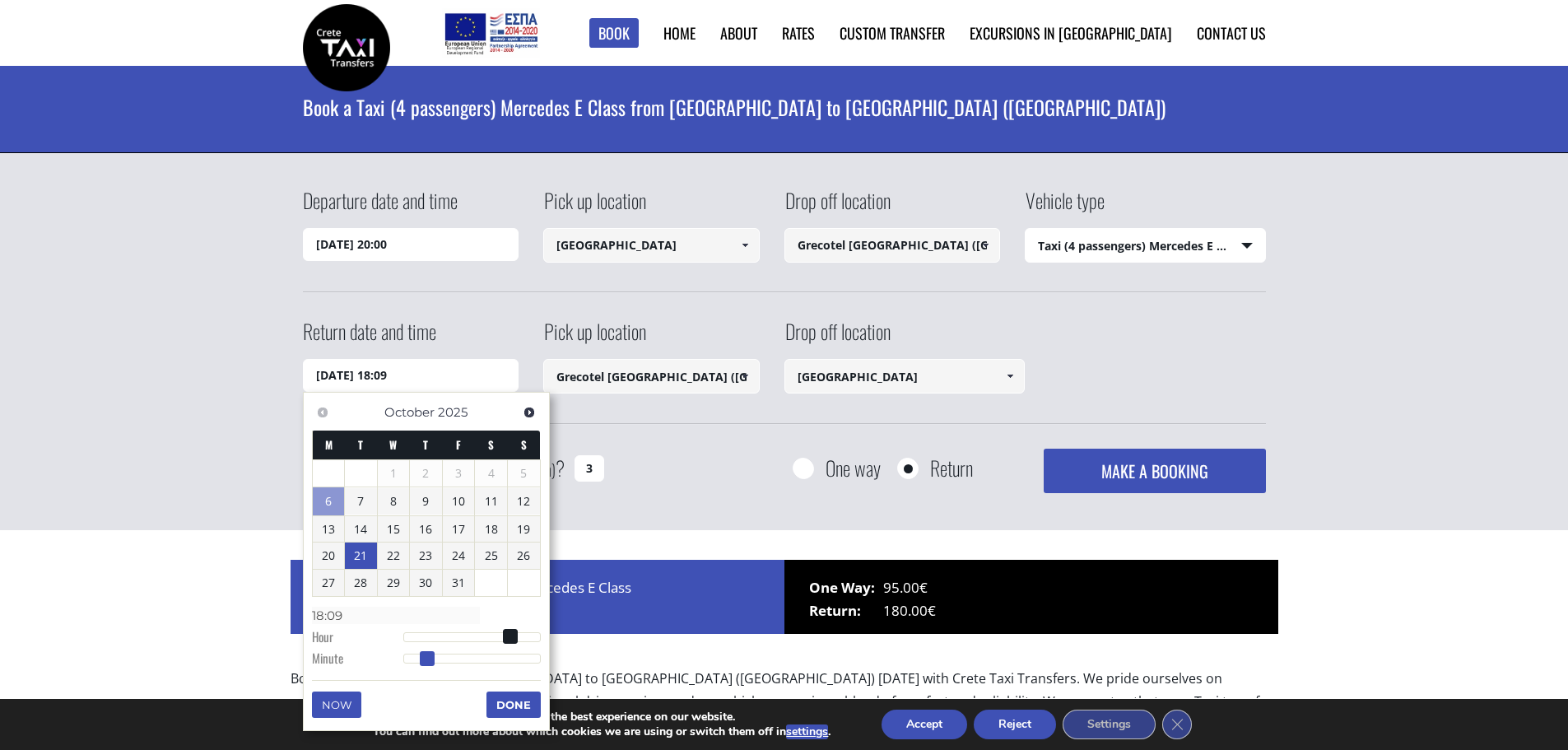
type input "21/10/2025 18:08"
type input "18:08"
type input "21/10/2025 18:07"
type input "18:07"
type input "21/10/2025 18:04"
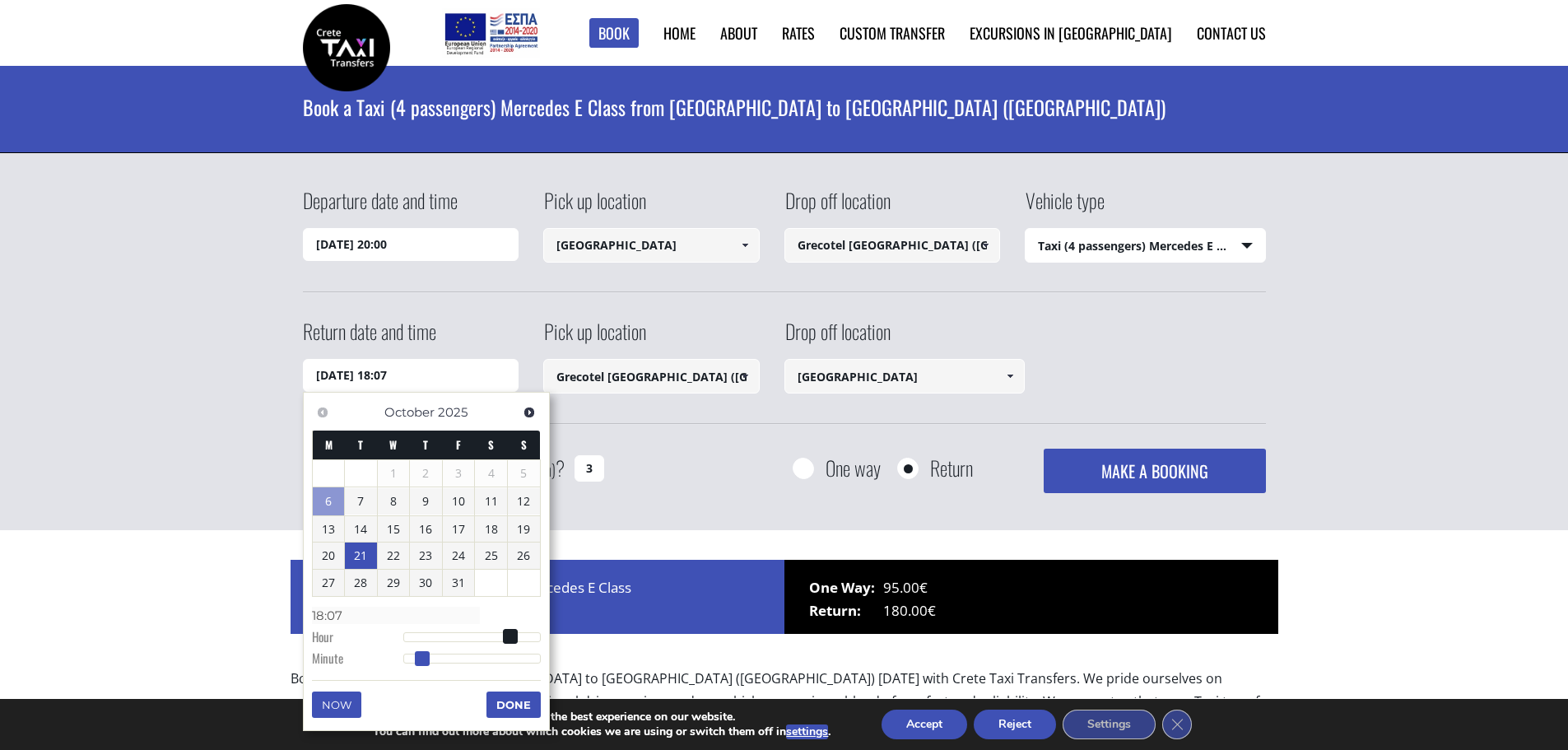
type input "18:04"
type input "21/10/2025 18:01"
type input "18:01"
type input "21/10/2025 18:00"
type input "18:00"
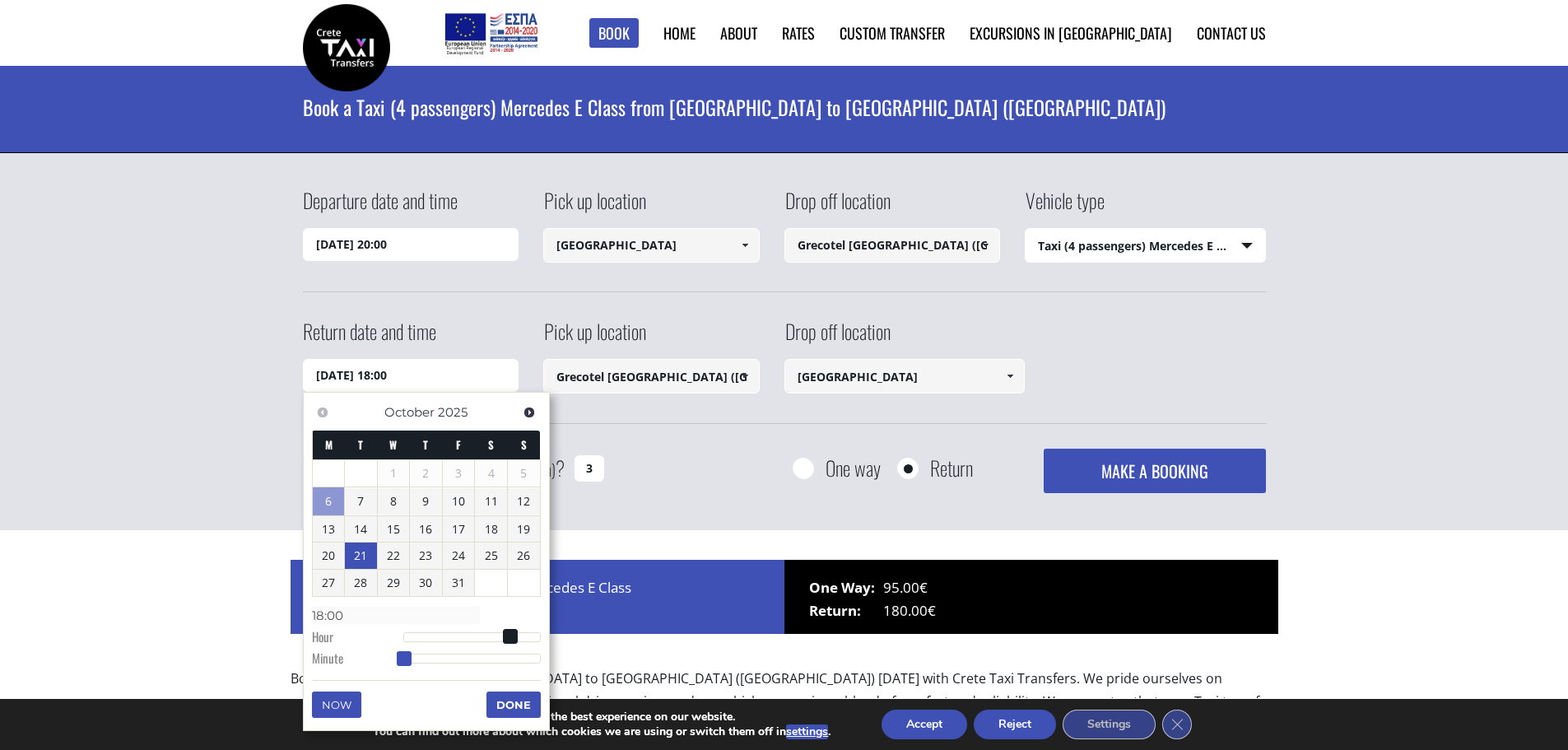
drag, startPoint x: 432, startPoint y: 655, endPoint x: 405, endPoint y: 658, distance: 27.2
click at [405, 658] on span at bounding box center [403, 658] width 15 height 15
click at [514, 699] on button "Done" at bounding box center [513, 704] width 54 height 27
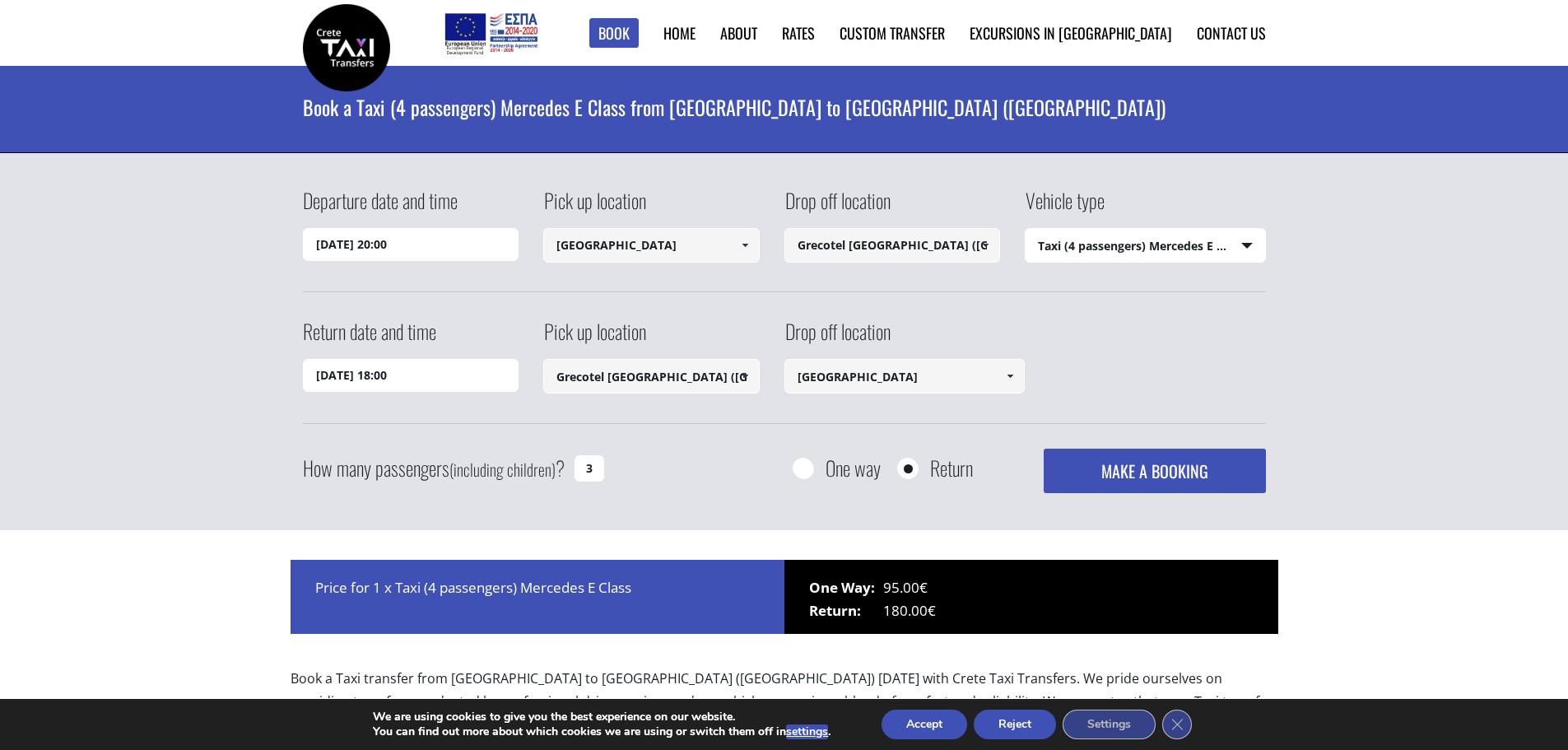
click at [1132, 473] on button "MAKE A BOOKING" at bounding box center [1154, 471] width 222 height 45
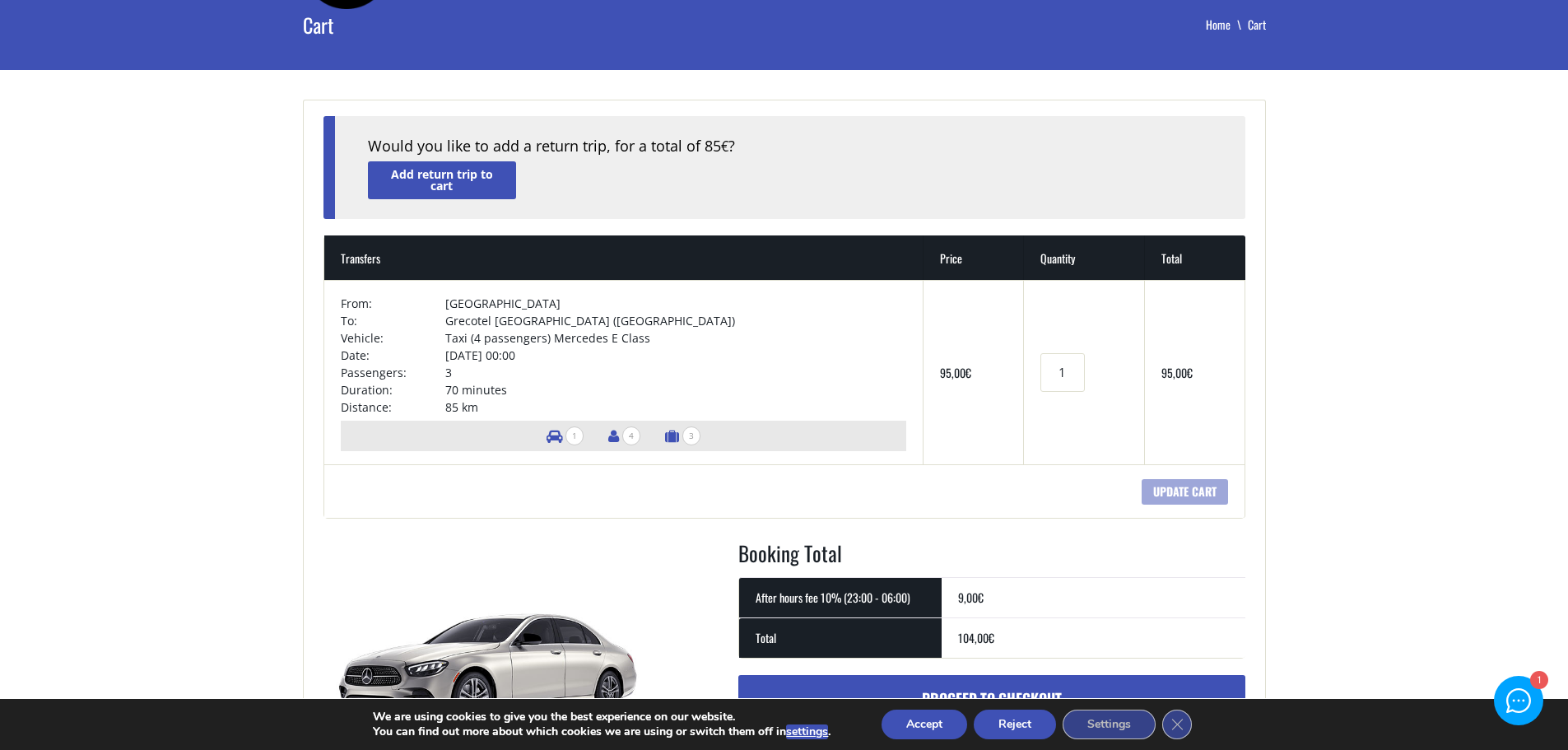
scroll to position [247, 0]
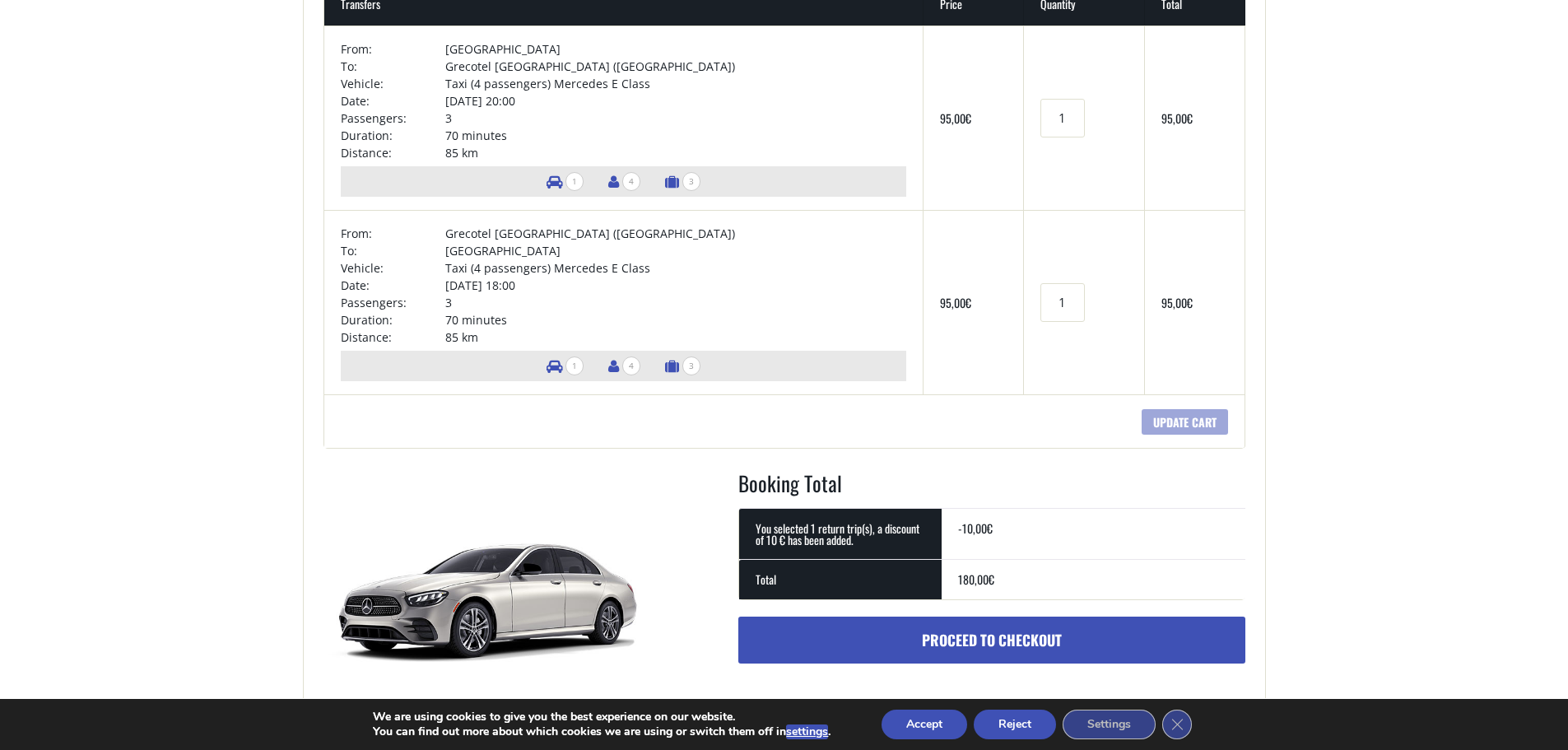
scroll to position [247, 0]
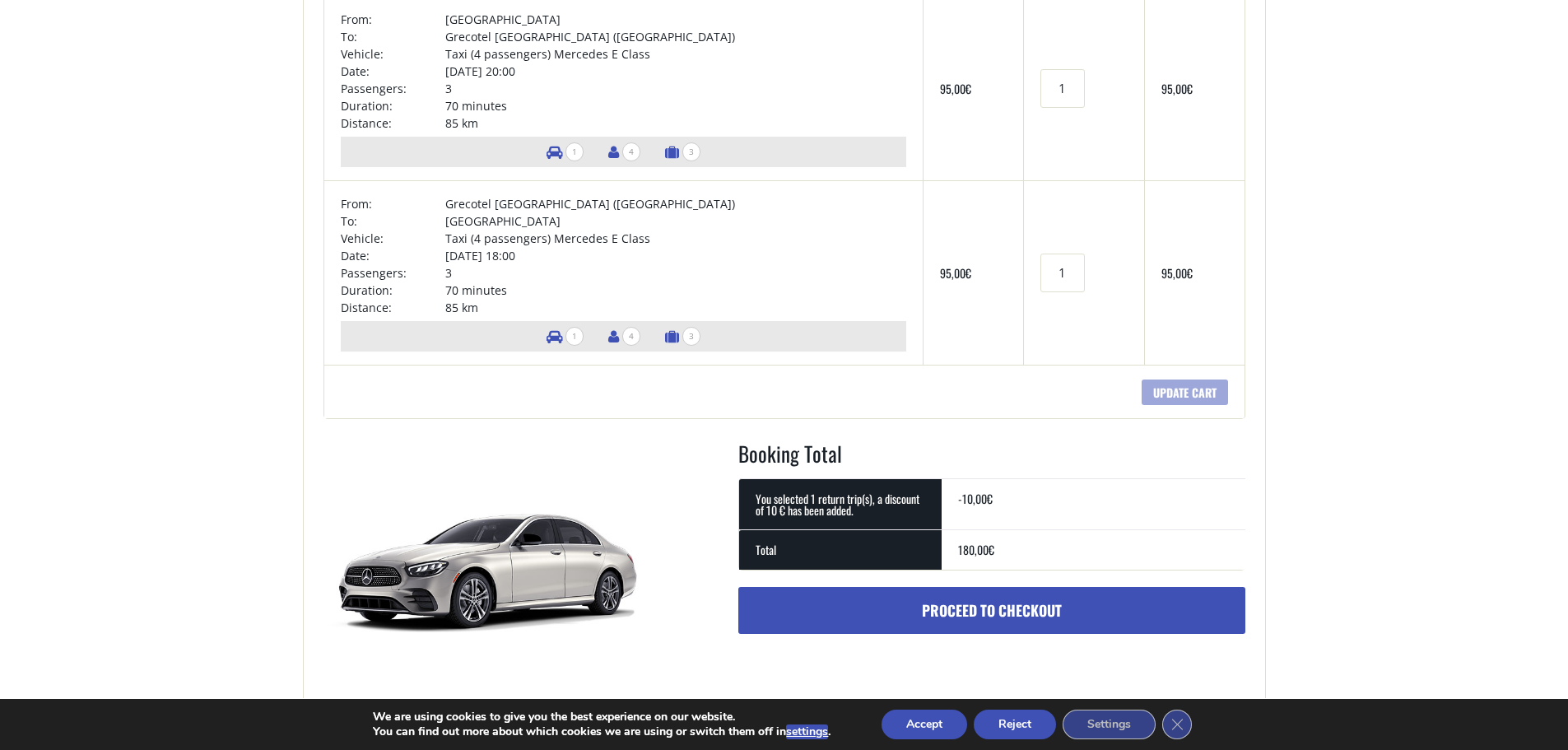
click at [983, 603] on link "Proceed to checkout" at bounding box center [992, 610] width 507 height 48
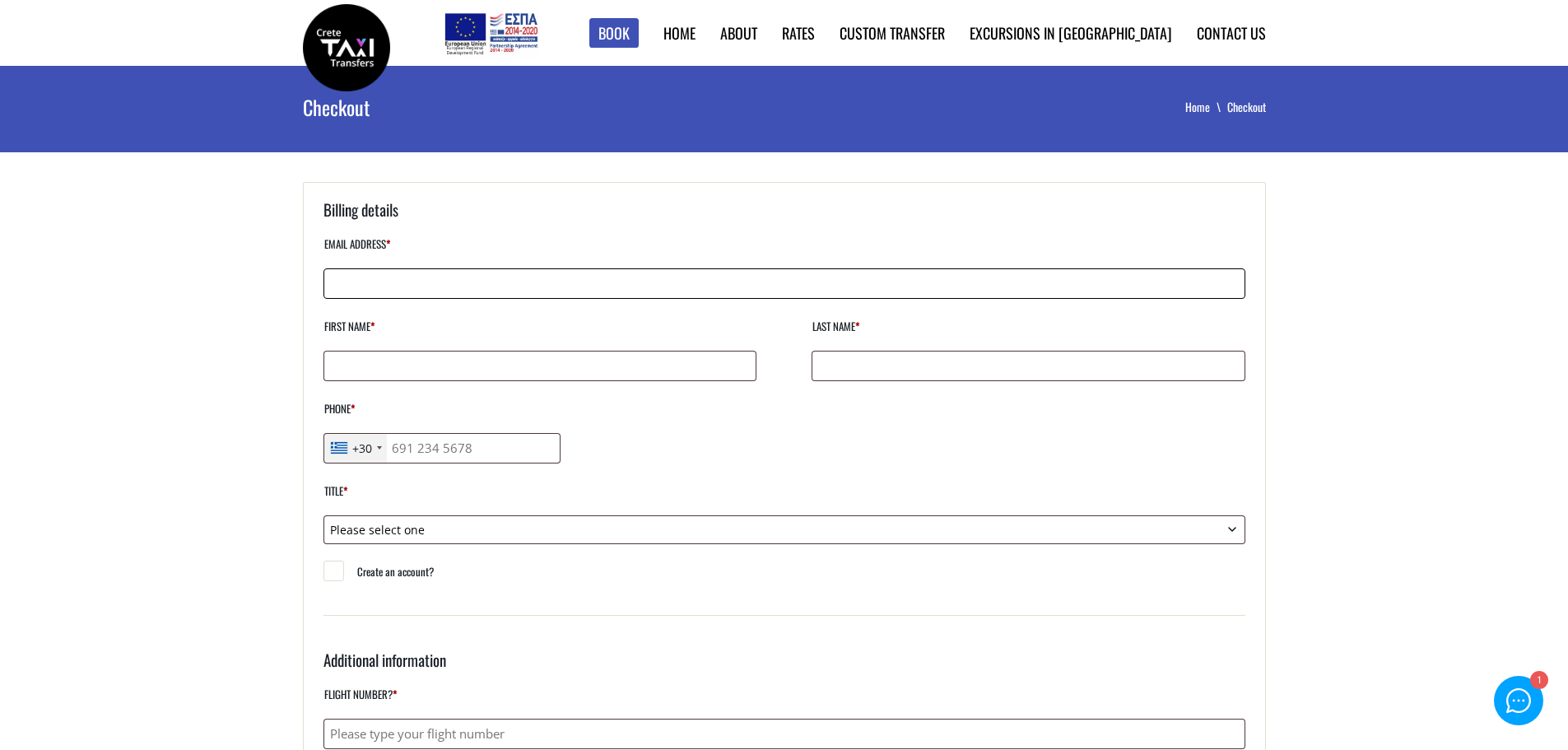
click at [405, 285] on input "Email address *" at bounding box center [784, 283] width 921 height 31
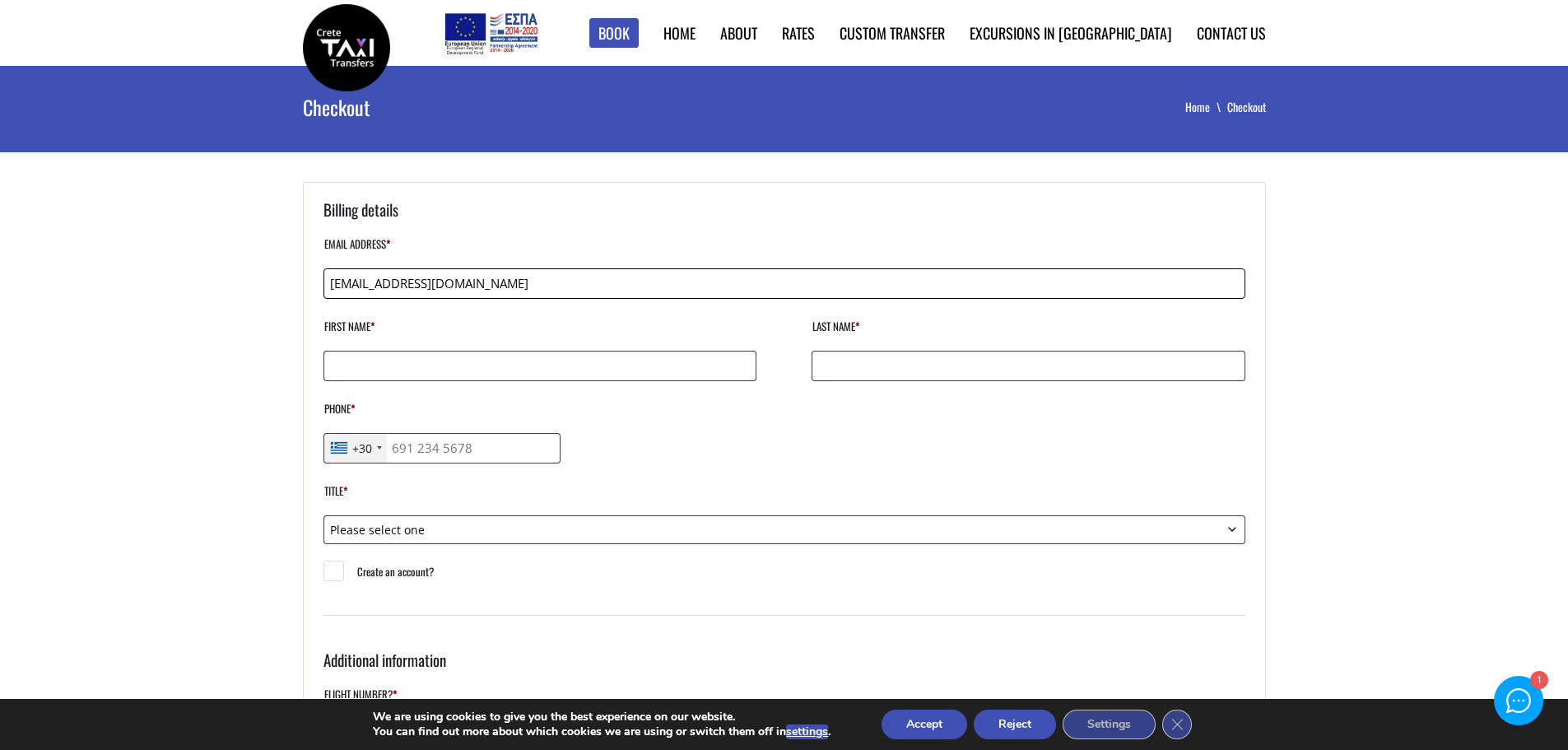
type input "detlillegule@gmail.com"
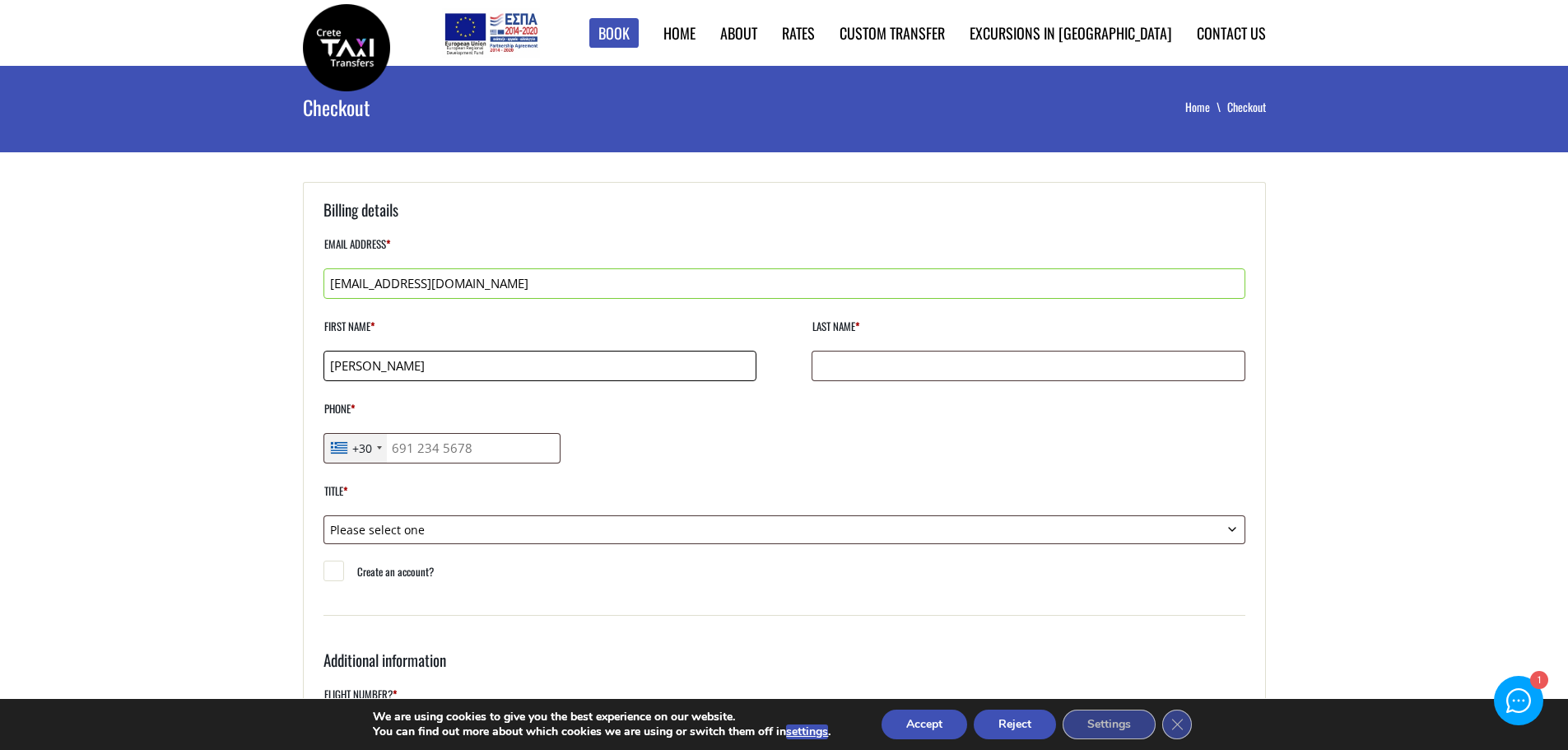
type input "Lise"
type input "Højskov"
click at [378, 445] on div "+30" at bounding box center [355, 448] width 63 height 29
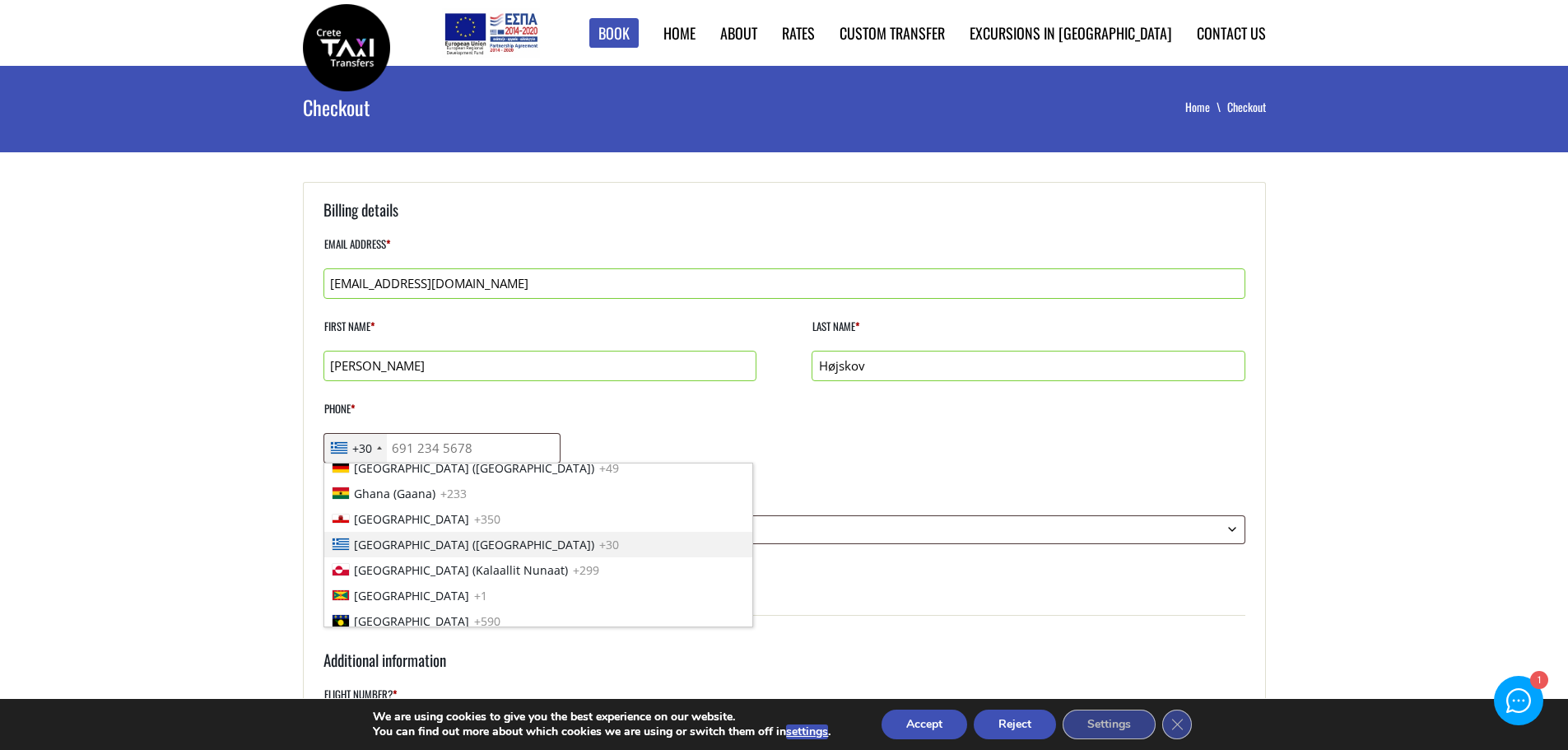
scroll to position [1420, 0]
drag, startPoint x: 364, startPoint y: 545, endPoint x: 374, endPoint y: 539, distance: 11.7
click at [364, 545] on span "Denmark (Danmark)" at bounding box center [474, 545] width 241 height 17
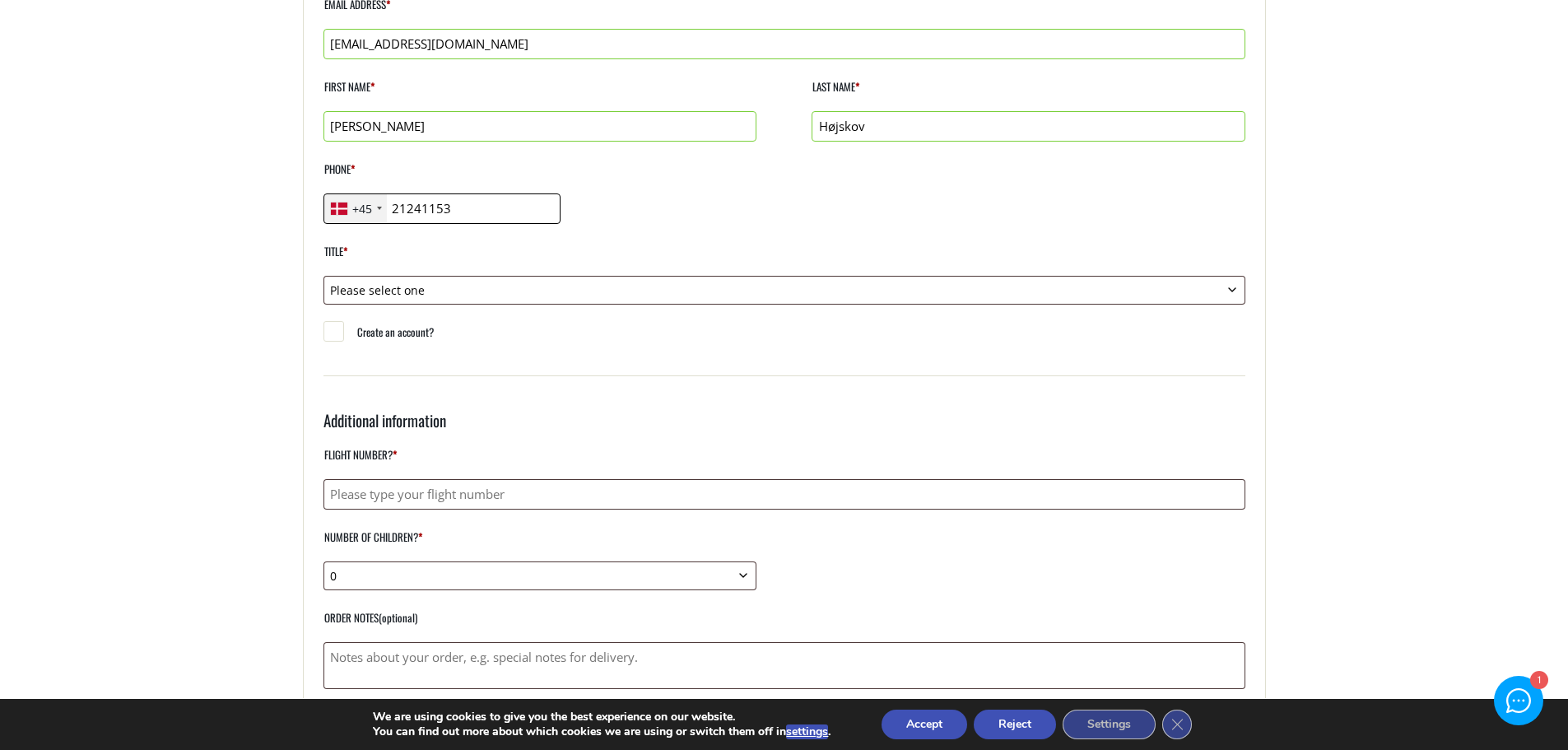
scroll to position [247, 0]
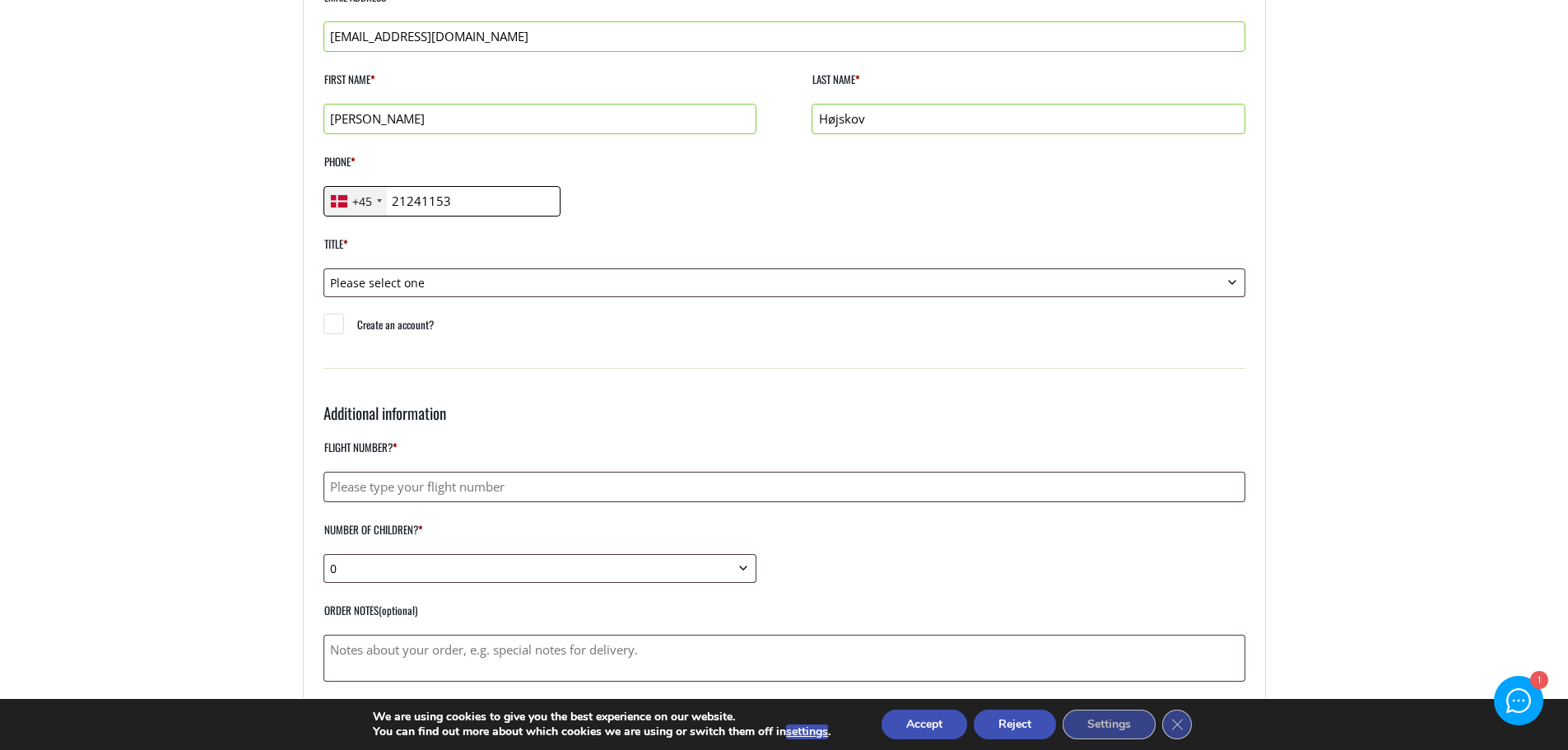
type input "21241153"
click at [1235, 281] on select "Please select one Mr. Mrs." at bounding box center [784, 283] width 921 height 29
select select "mrs"
click at [324, 268] on select "Please select one Mr. Mrs." at bounding box center [784, 283] width 921 height 29
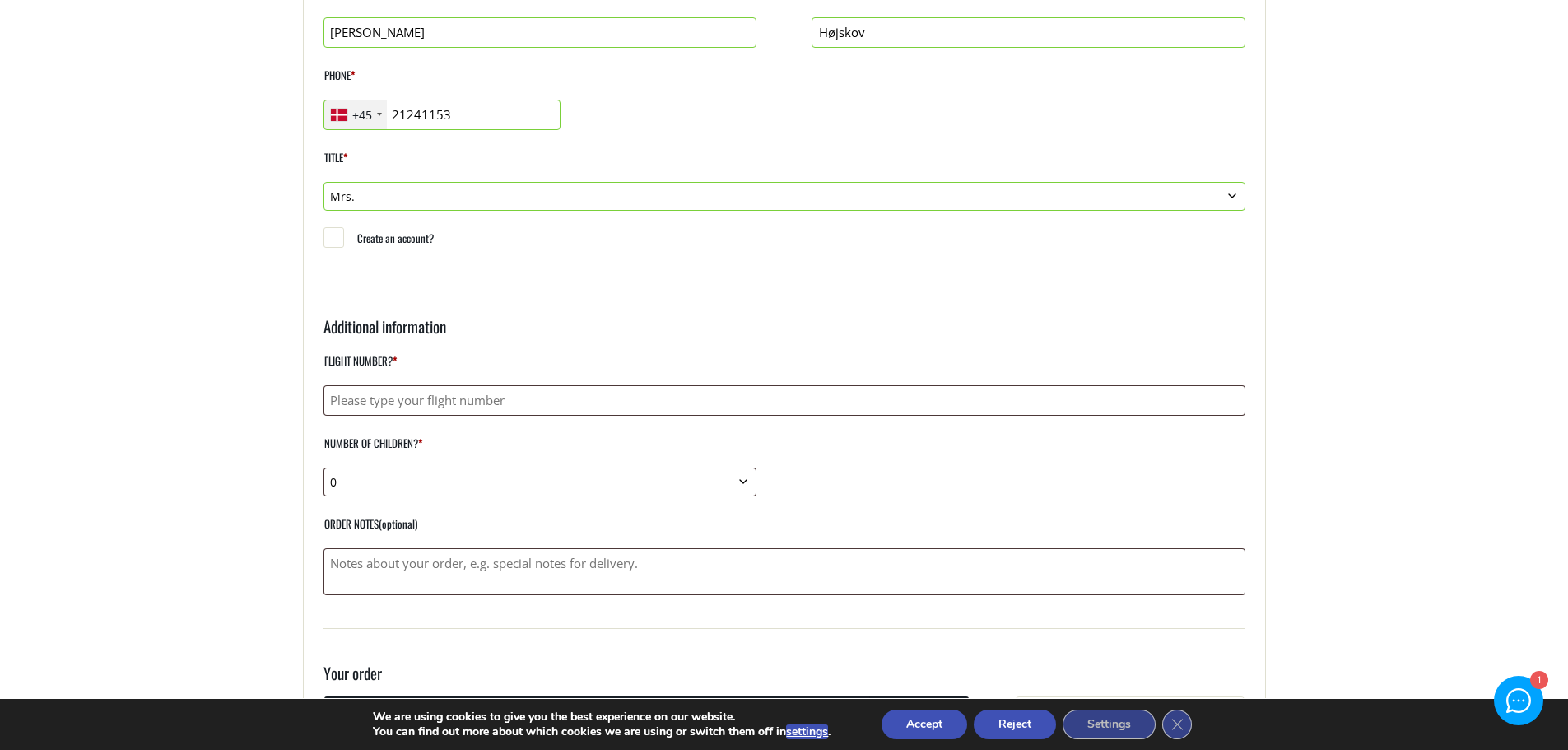
scroll to position [329, 0]
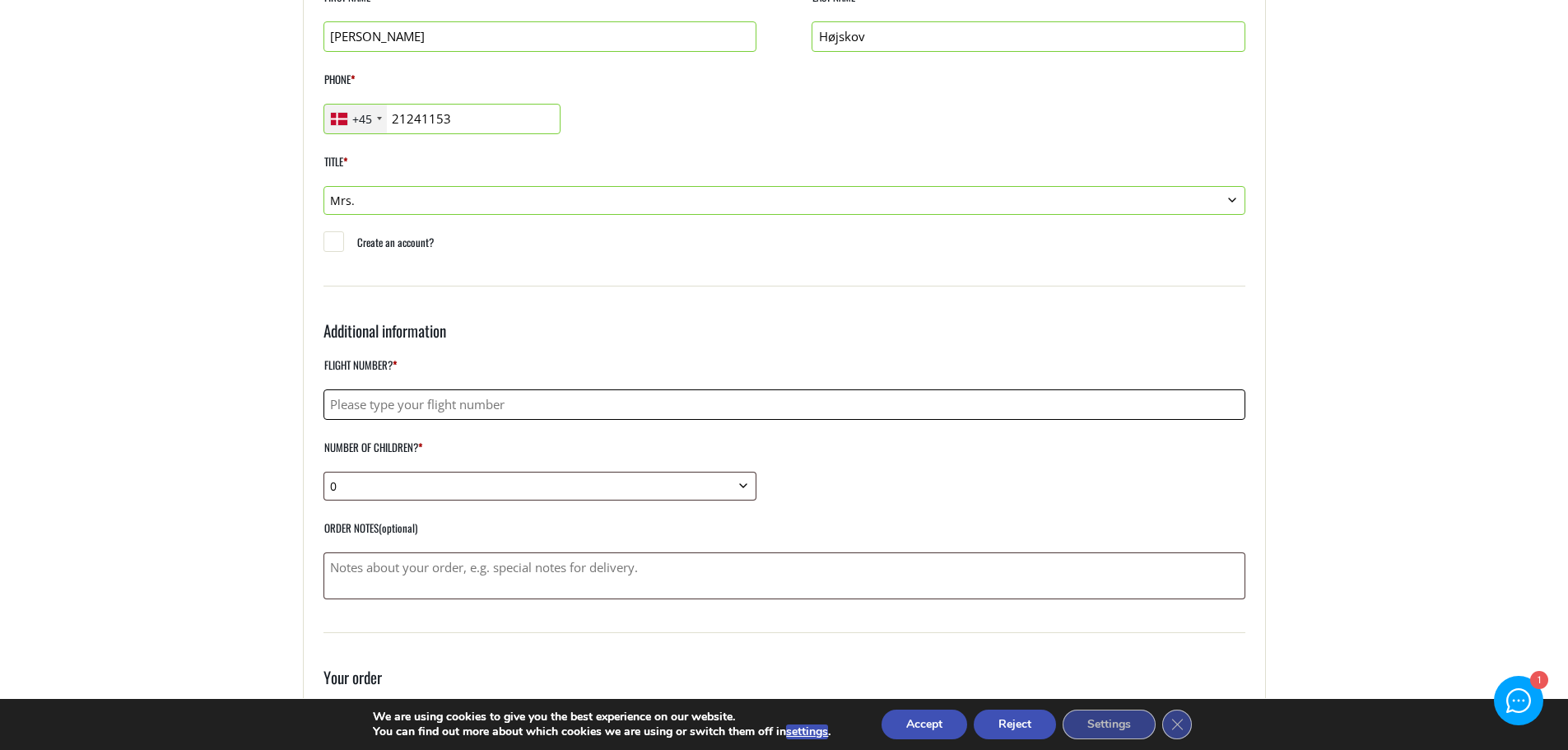
drag, startPoint x: 369, startPoint y: 404, endPoint x: 401, endPoint y: 413, distance: 33.2
click at [370, 404] on input "Flight number? *" at bounding box center [784, 405] width 921 height 31
type input "1"
type input "D"
click at [362, 408] on input "Arriveing 14/10:" at bounding box center [784, 405] width 921 height 31
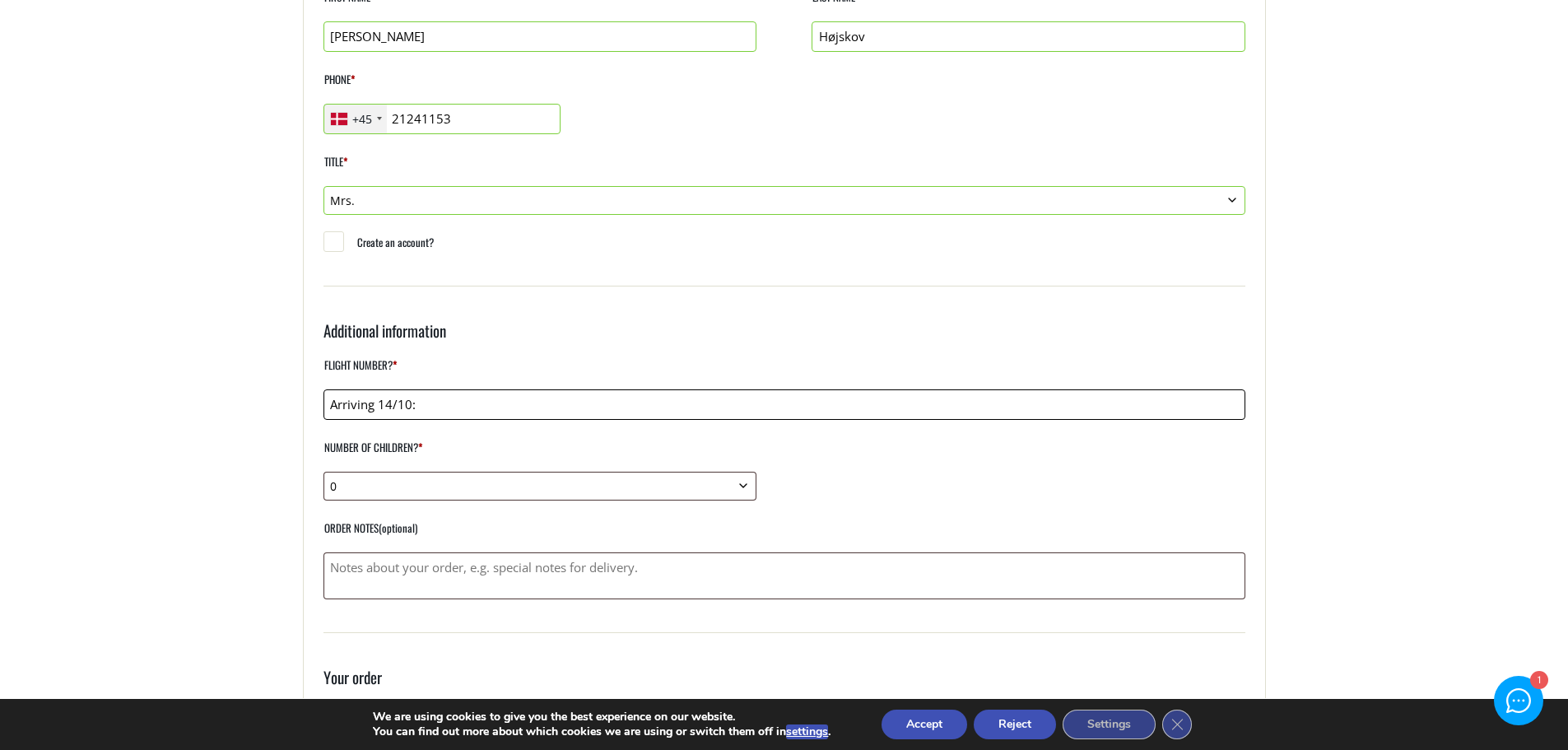
click at [429, 400] on input "Arriving 14/10:" at bounding box center [784, 405] width 921 height 31
type input "Arriving 14/10: SK2819, Departing 21/10 SK2820"
click at [745, 479] on select "0 1 2 3 4 5 6 7 8 9 10" at bounding box center [540, 486] width 433 height 29
select select "1"
click at [324, 472] on select "0 1 2 3 4 5 6 7 8 9 10" at bounding box center [540, 486] width 433 height 29
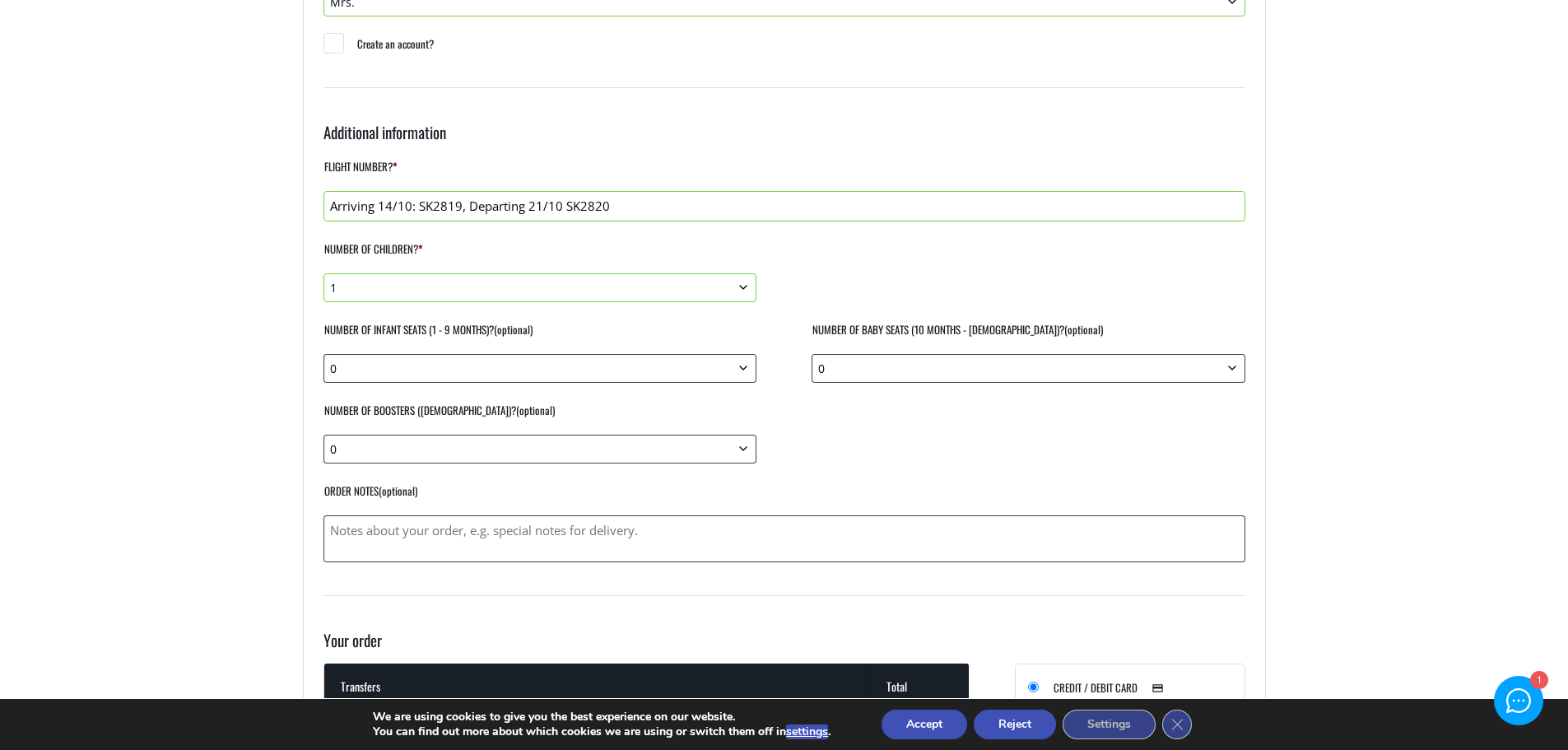
scroll to position [576, 0]
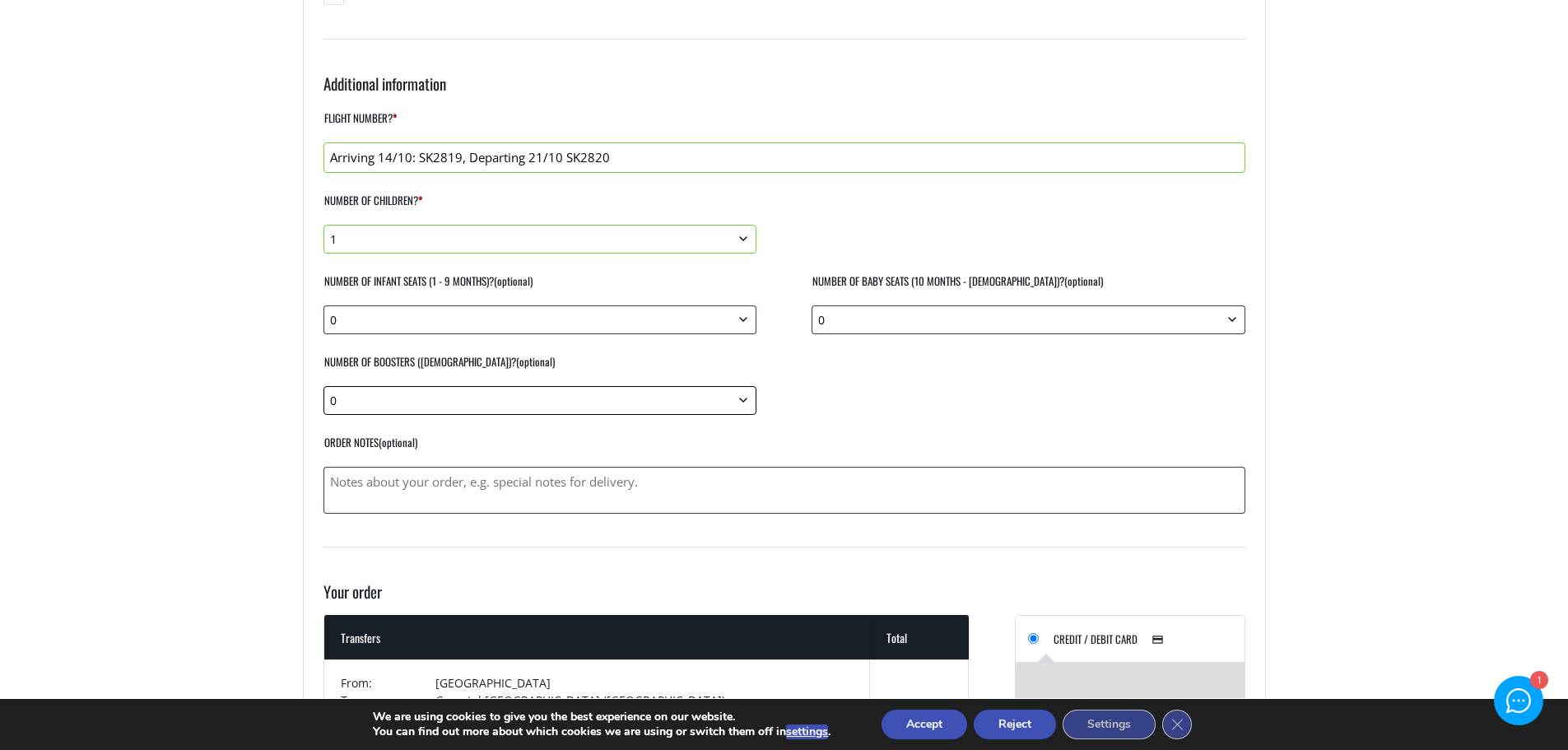
click at [739, 403] on select "0 1 2 3 4 5 6 7 8 9 10" at bounding box center [540, 401] width 433 height 29
select select "1"
click at [324, 386] on select "0 1 2 3 4 5 6 7 8 9 10" at bounding box center [540, 401] width 433 height 29
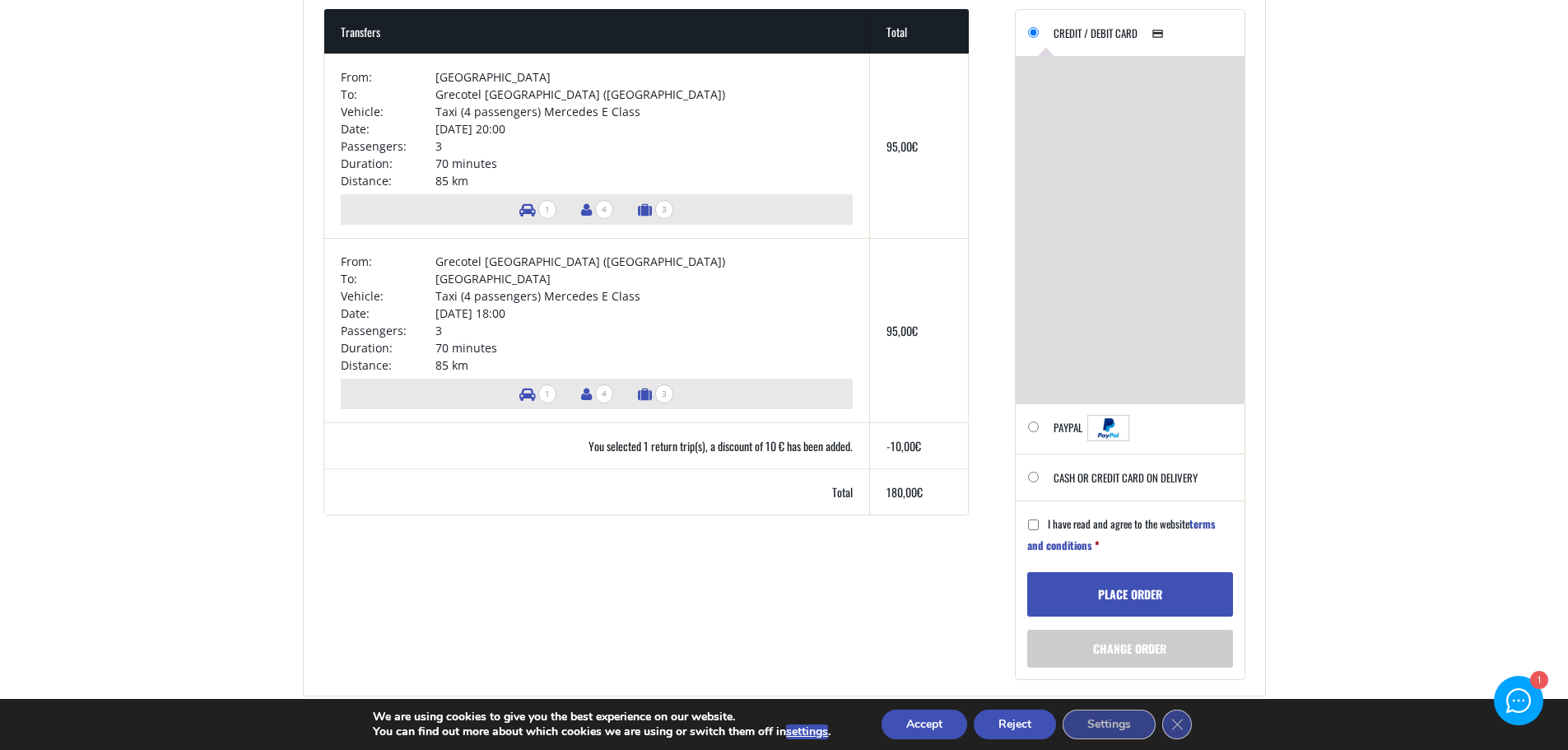
scroll to position [1152, 0]
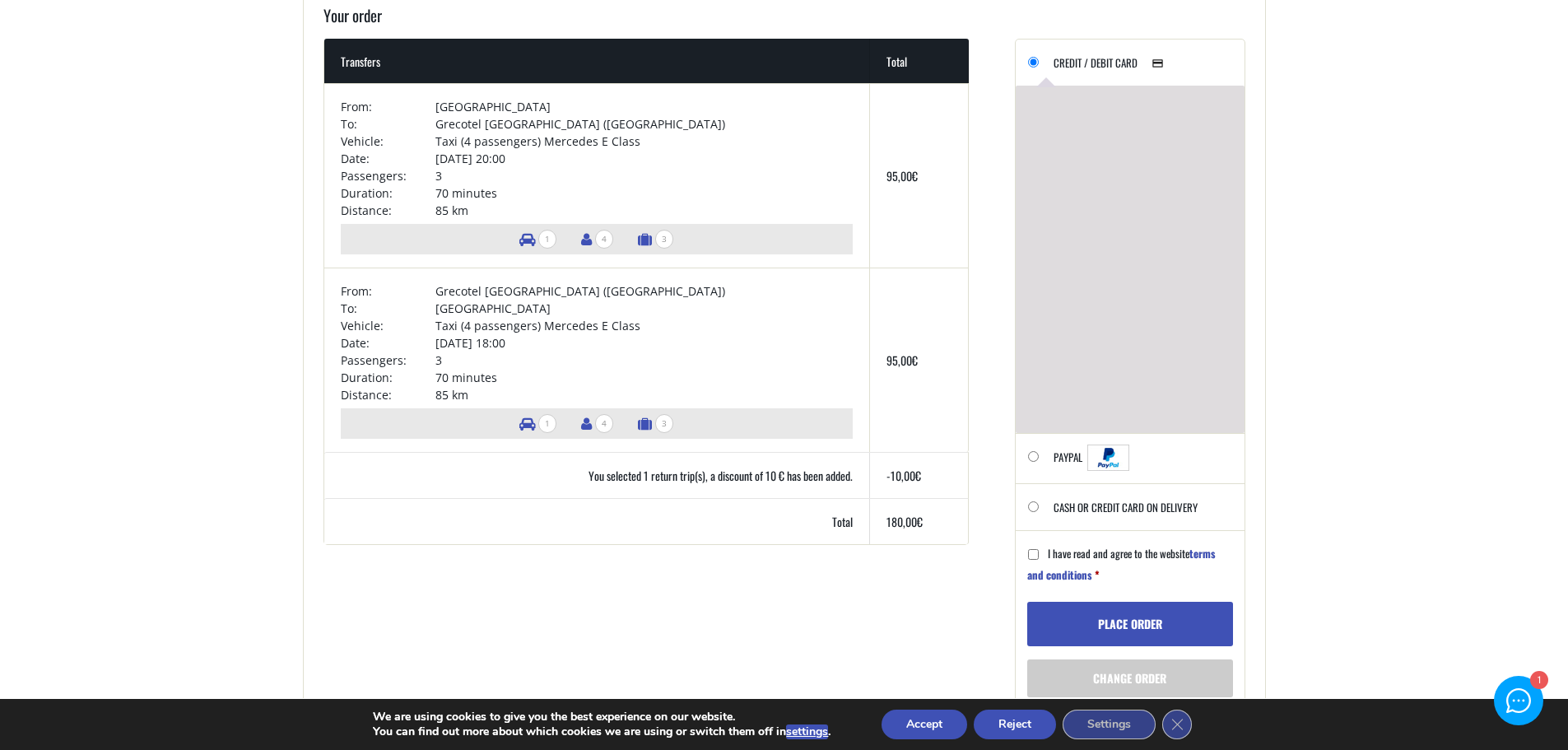
click at [1034, 507] on input "Cash or Credit Card on delivery" at bounding box center [1033, 506] width 10 height 10
radio input "true"
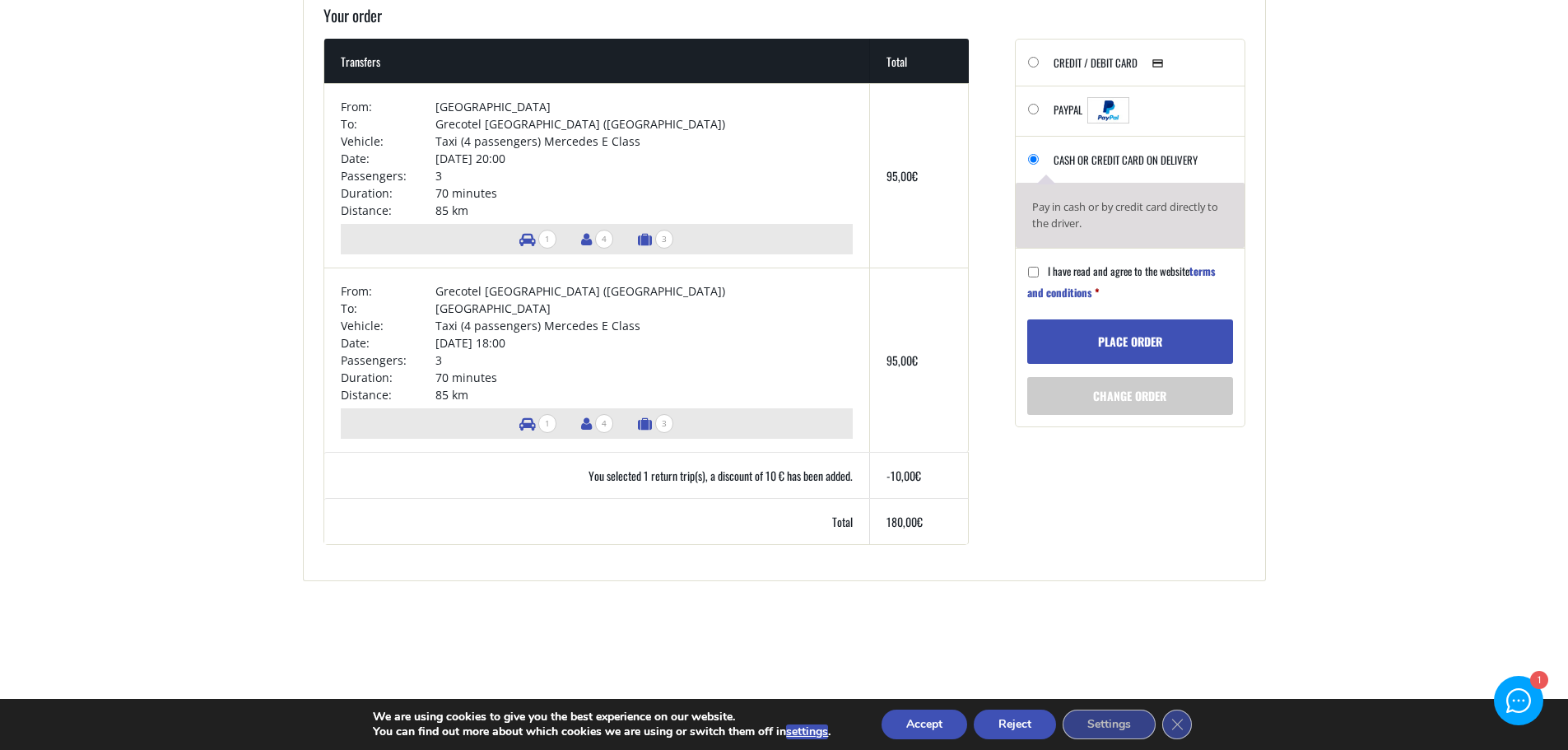
click at [1033, 274] on input "I have read and agree to the website terms and conditions *" at bounding box center [1033, 271] width 10 height 10
checkbox input "true"
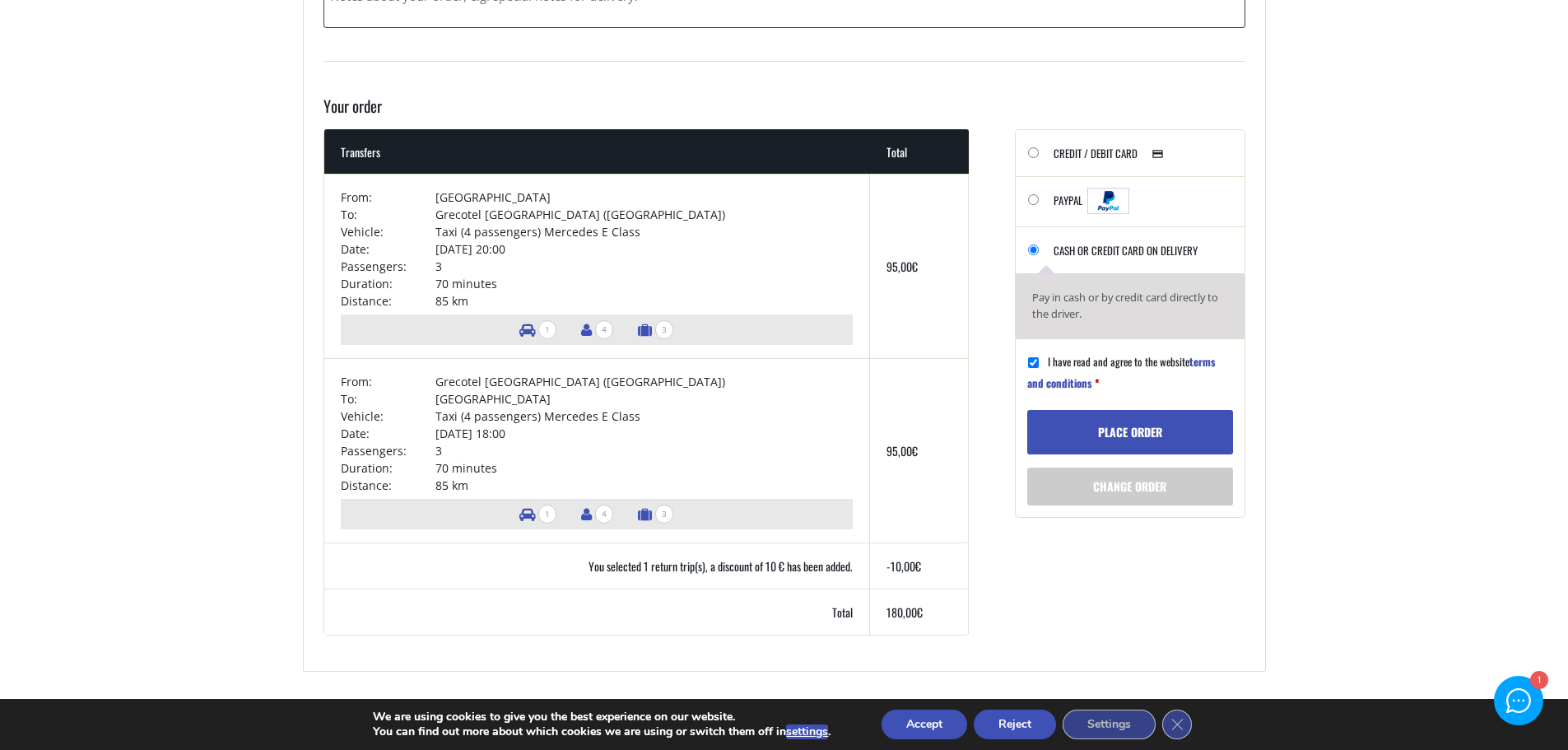
scroll to position [1235, 0]
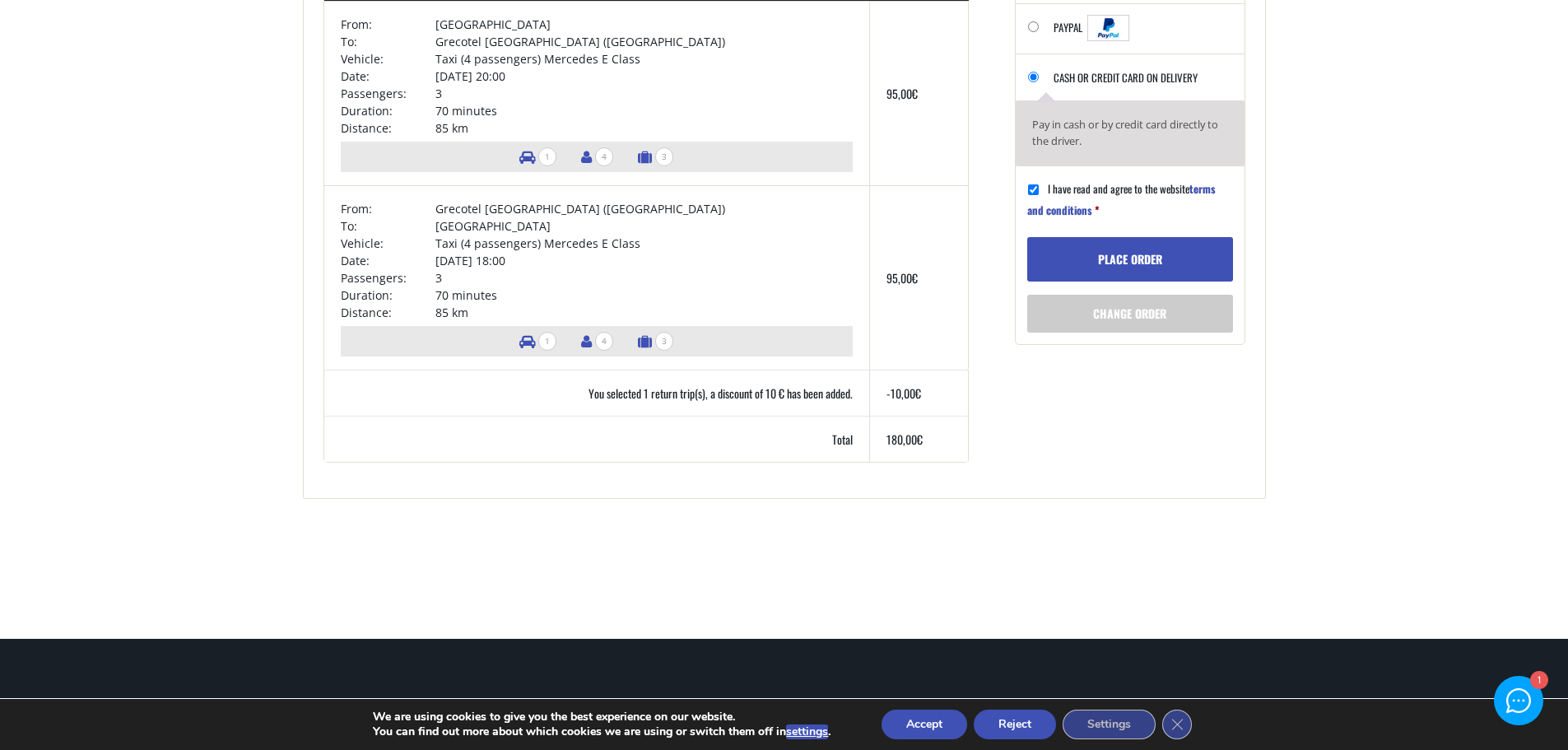
click at [1148, 258] on button "Place order" at bounding box center [1130, 259] width 206 height 45
